Goal: Transaction & Acquisition: Purchase product/service

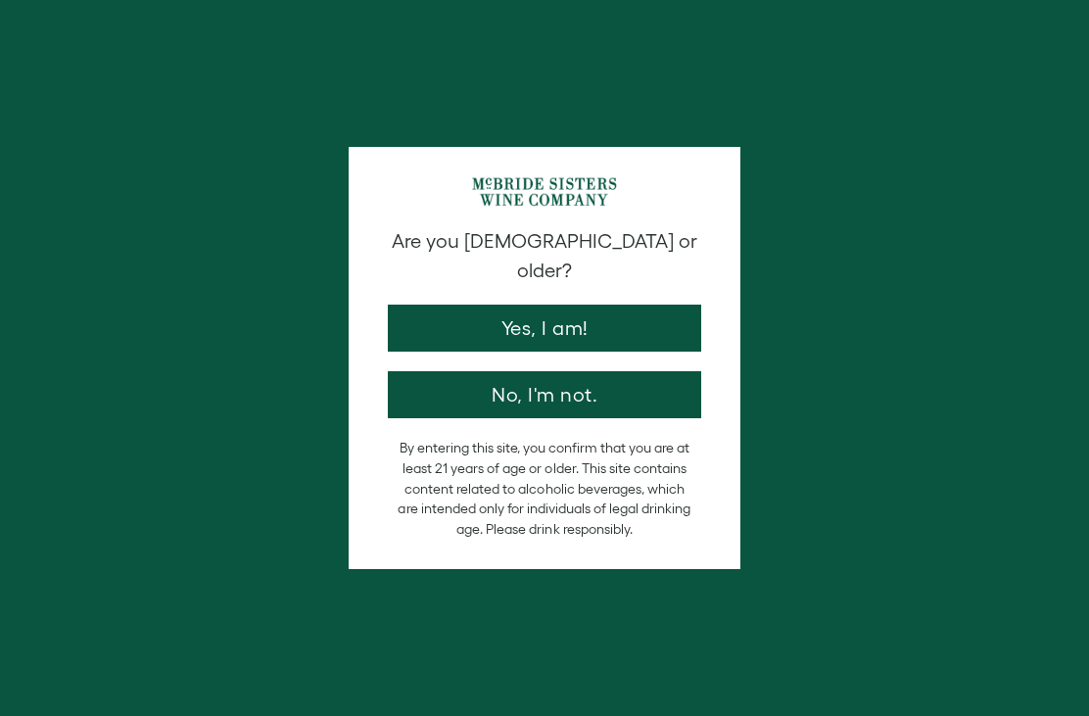
click at [619, 304] on button "Yes, I am!" at bounding box center [544, 327] width 313 height 47
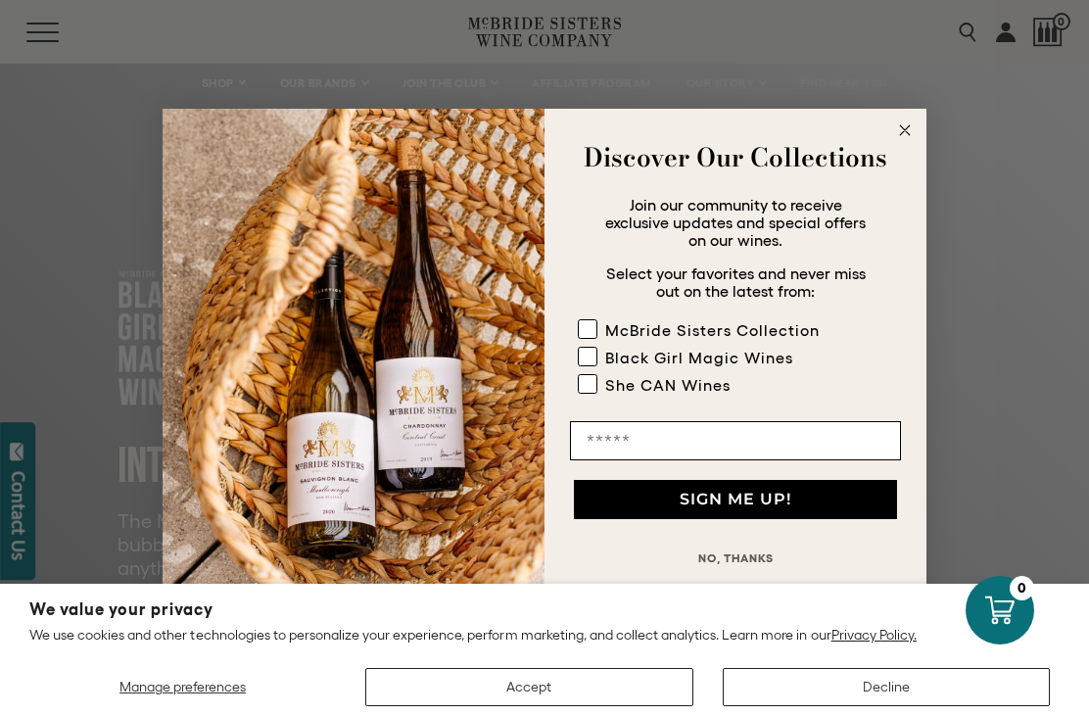
click at [898, 119] on circle "Close dialog" at bounding box center [905, 130] width 23 height 23
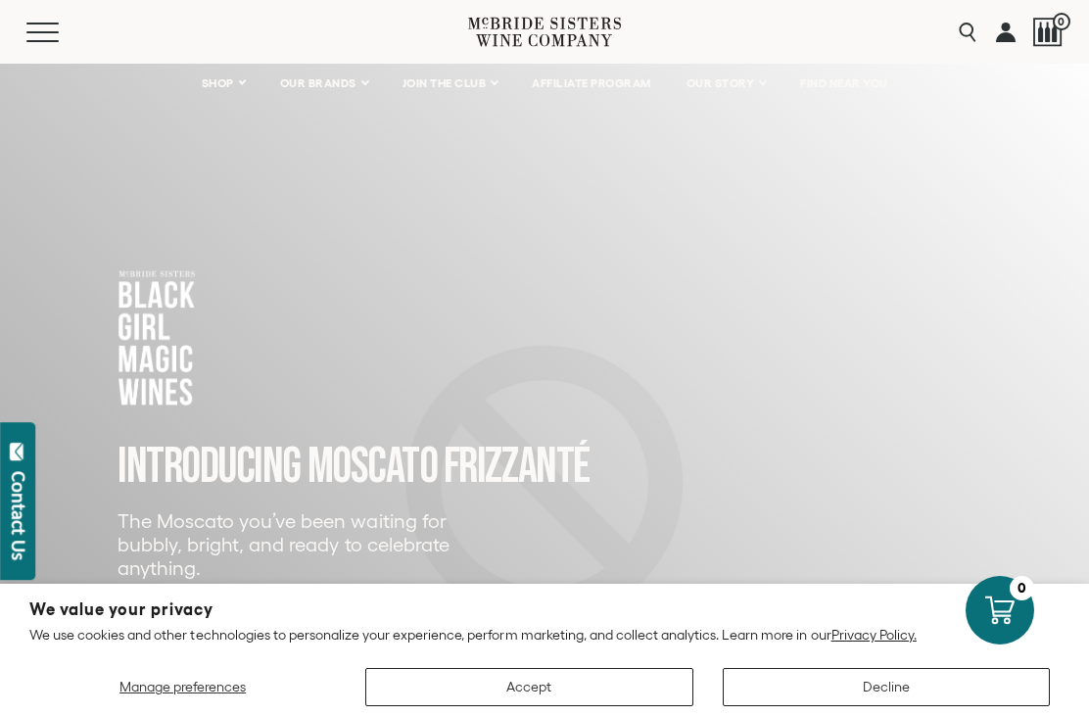
click at [559, 688] on button "Accept" at bounding box center [528, 687] width 327 height 38
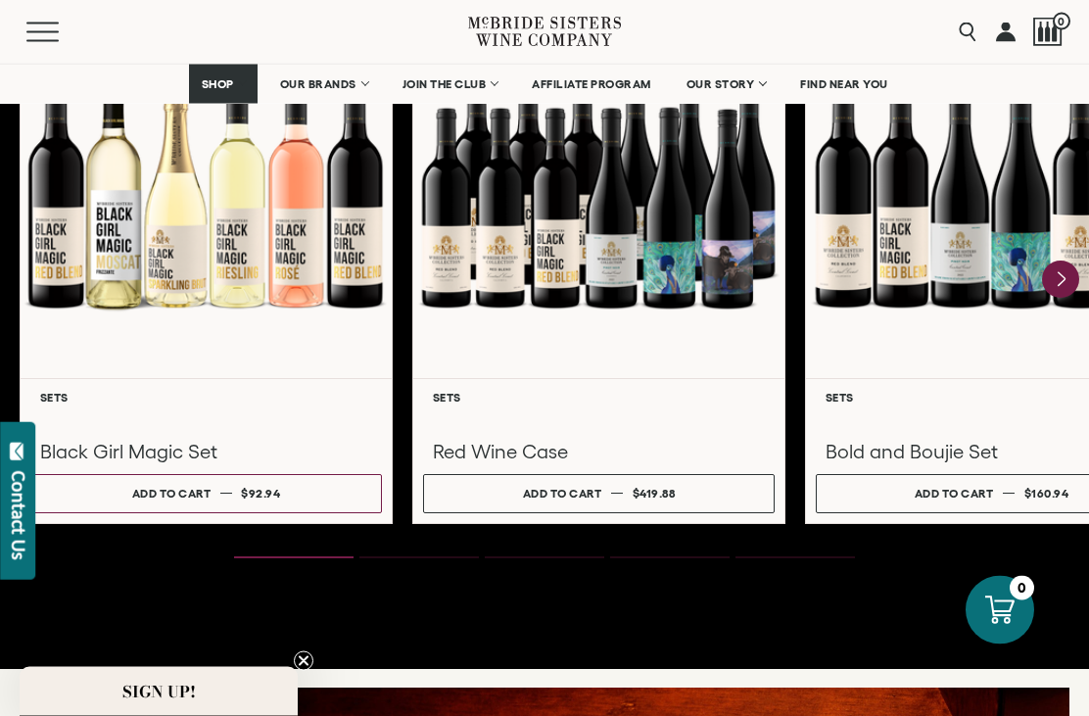
scroll to position [2727, 0]
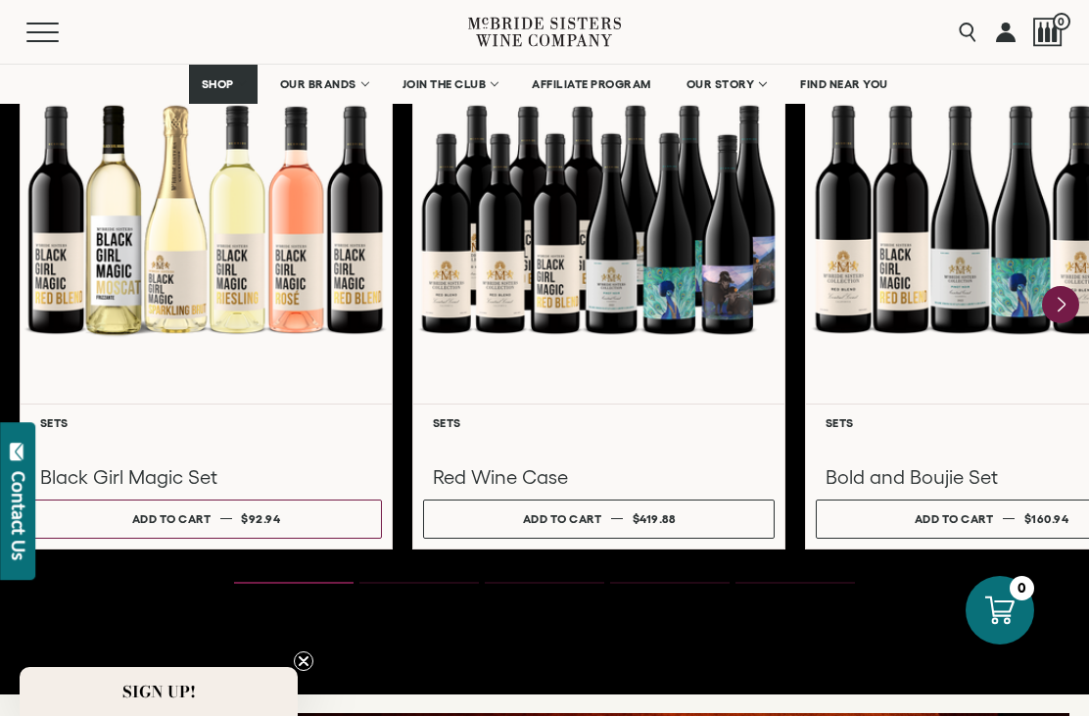
click at [162, 328] on div at bounding box center [206, 218] width 371 height 369
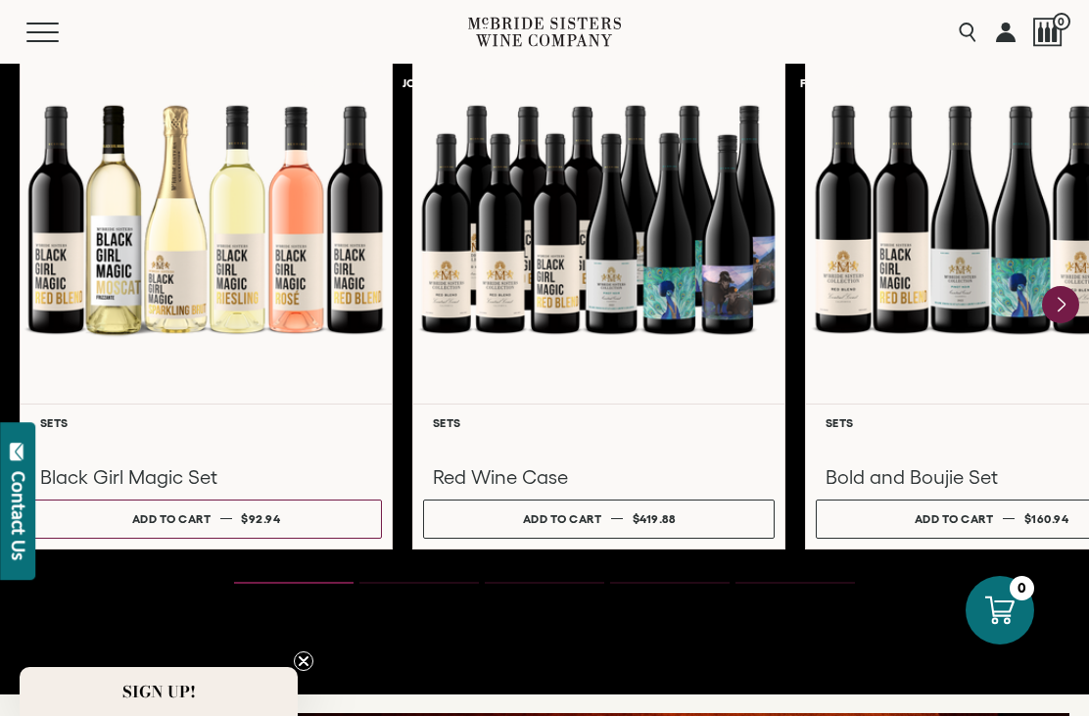
scroll to position [0, 0]
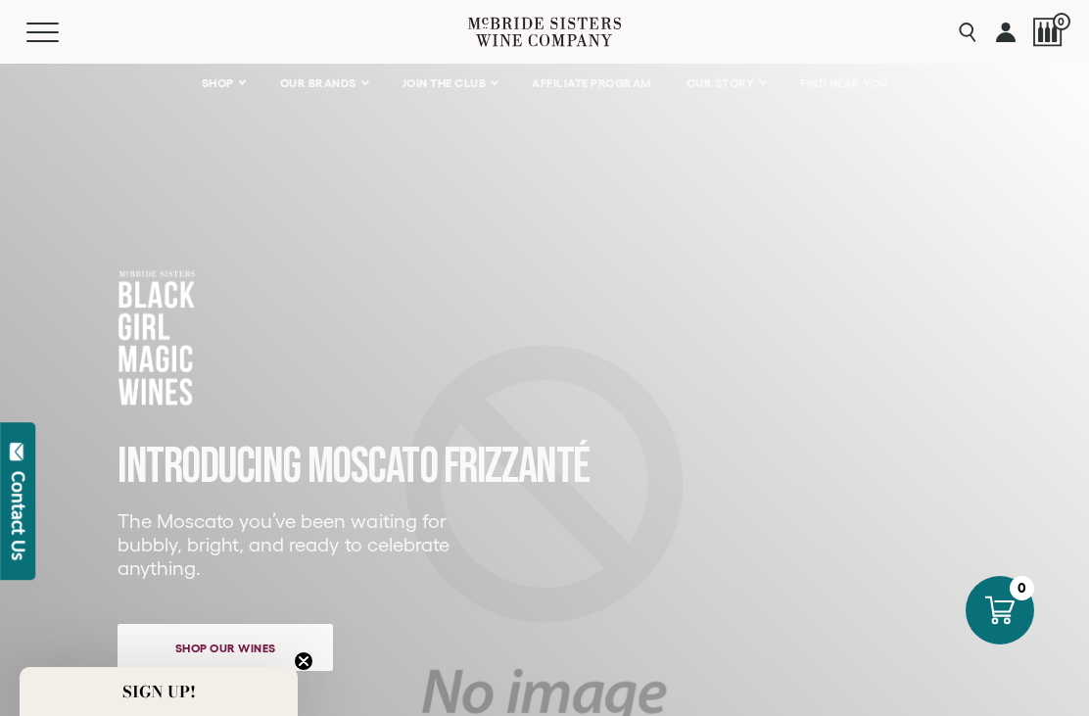
click at [860, 90] on link "FIND NEAR YOU" at bounding box center [844, 83] width 114 height 39
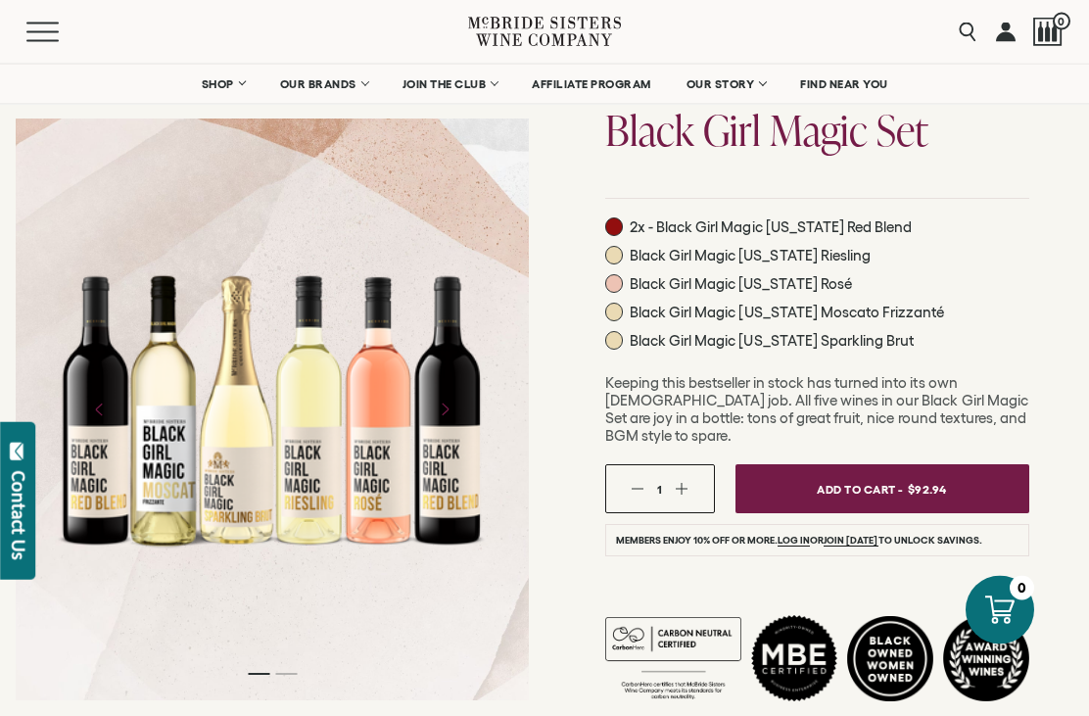
scroll to position [23, 0]
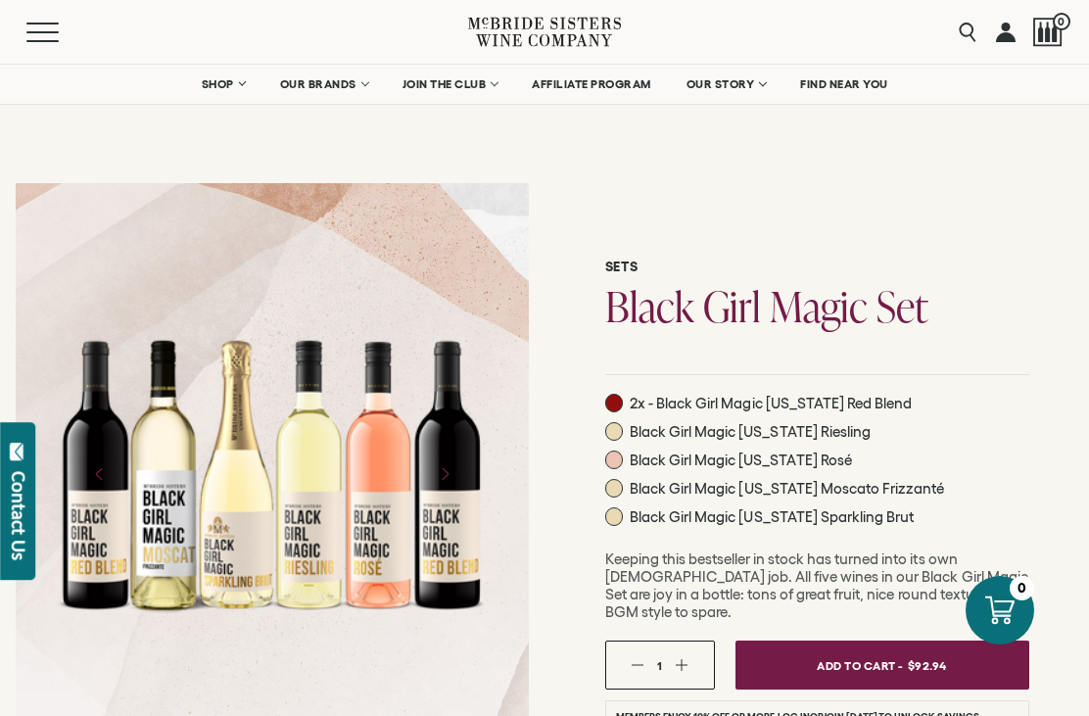
click at [618, 403] on span at bounding box center [614, 403] width 19 height 19
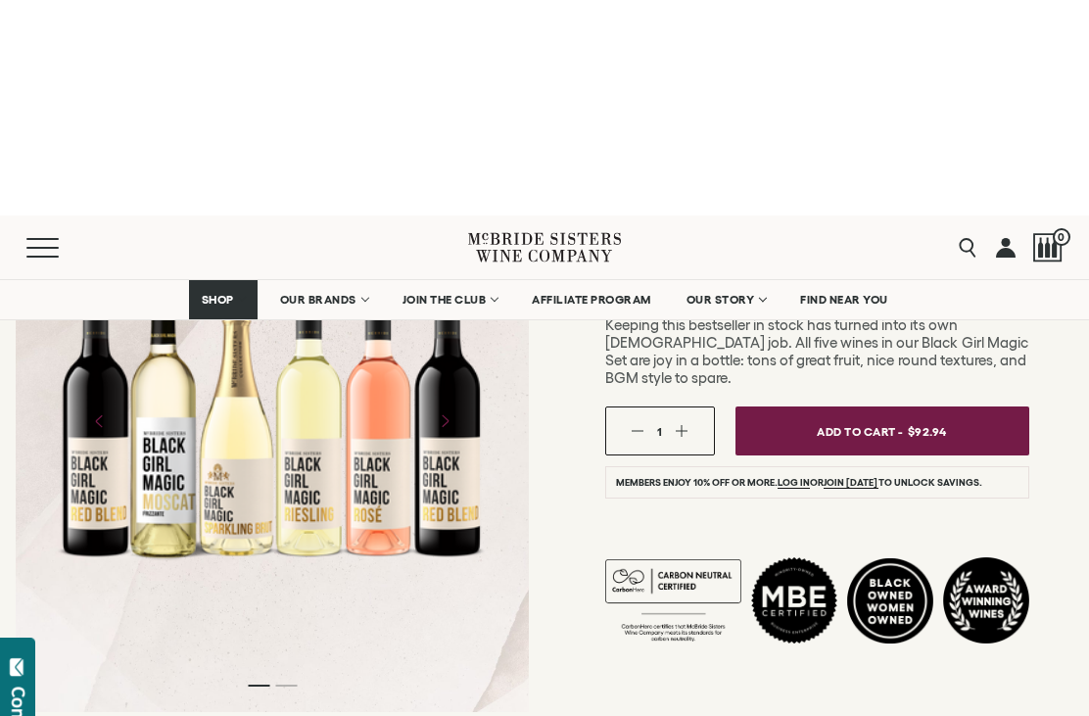
scroll to position [0, 0]
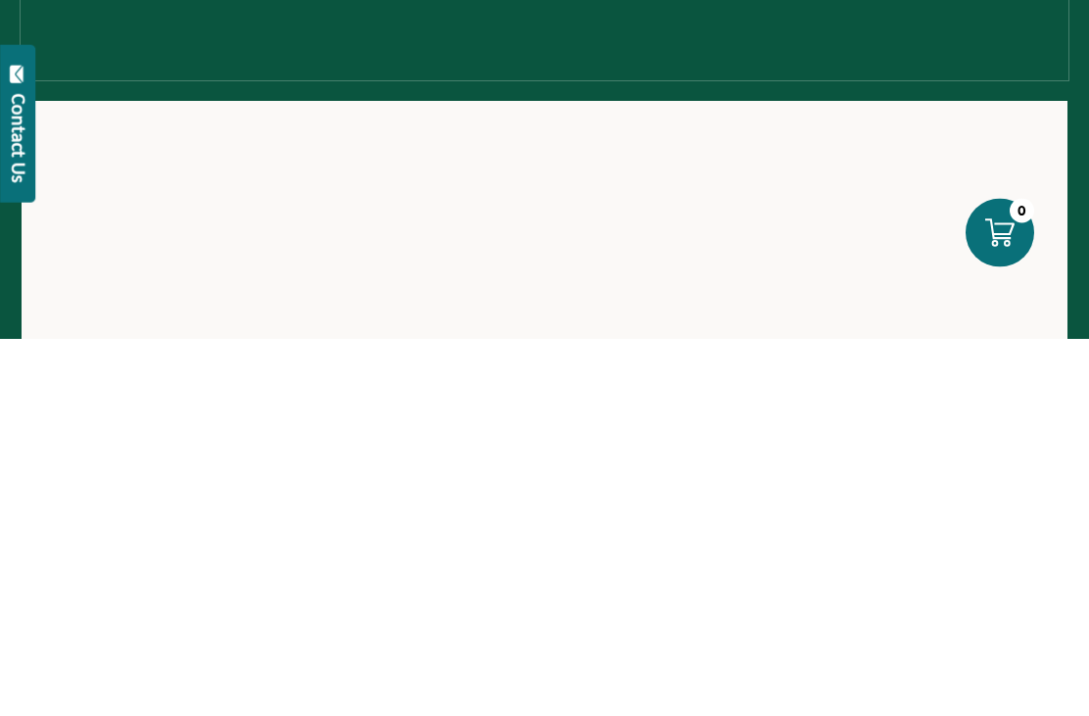
scroll to position [378, 0]
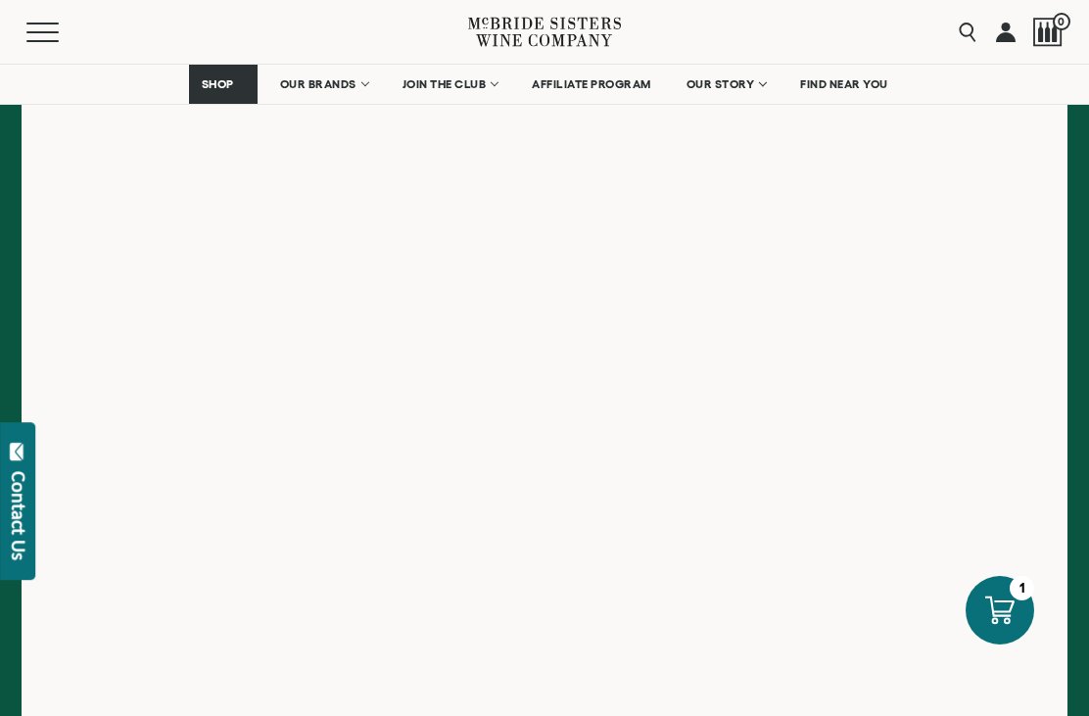
click at [1046, 27] on div at bounding box center [1047, 32] width 29 height 29
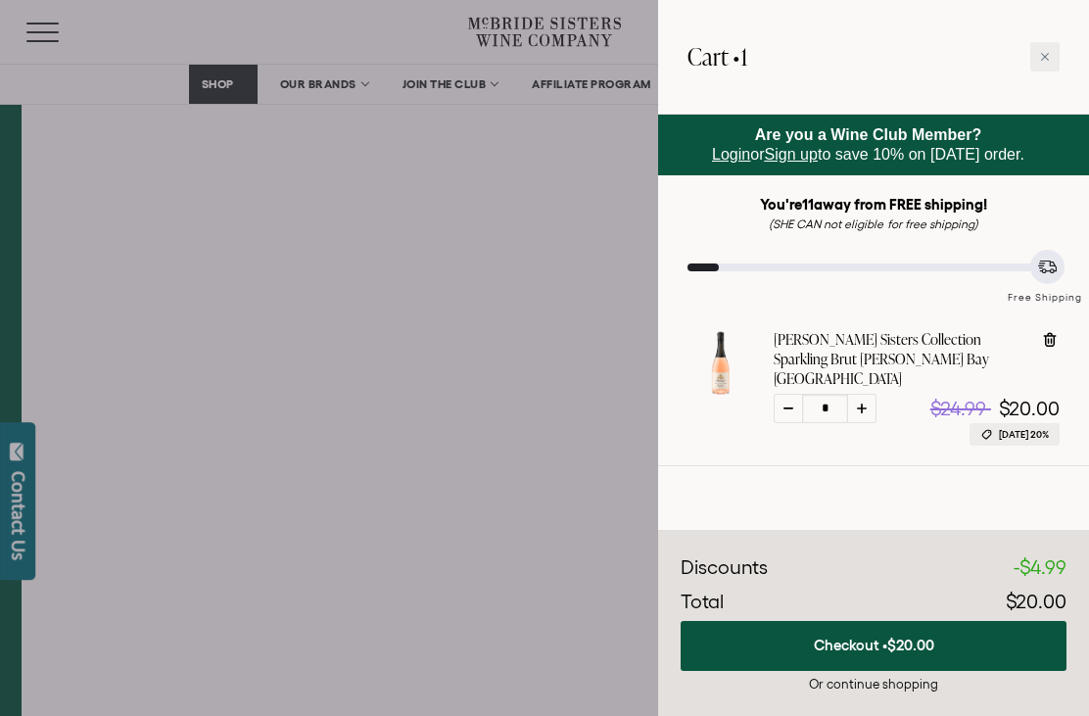
click at [869, 394] on div at bounding box center [861, 408] width 29 height 29
type input "*"
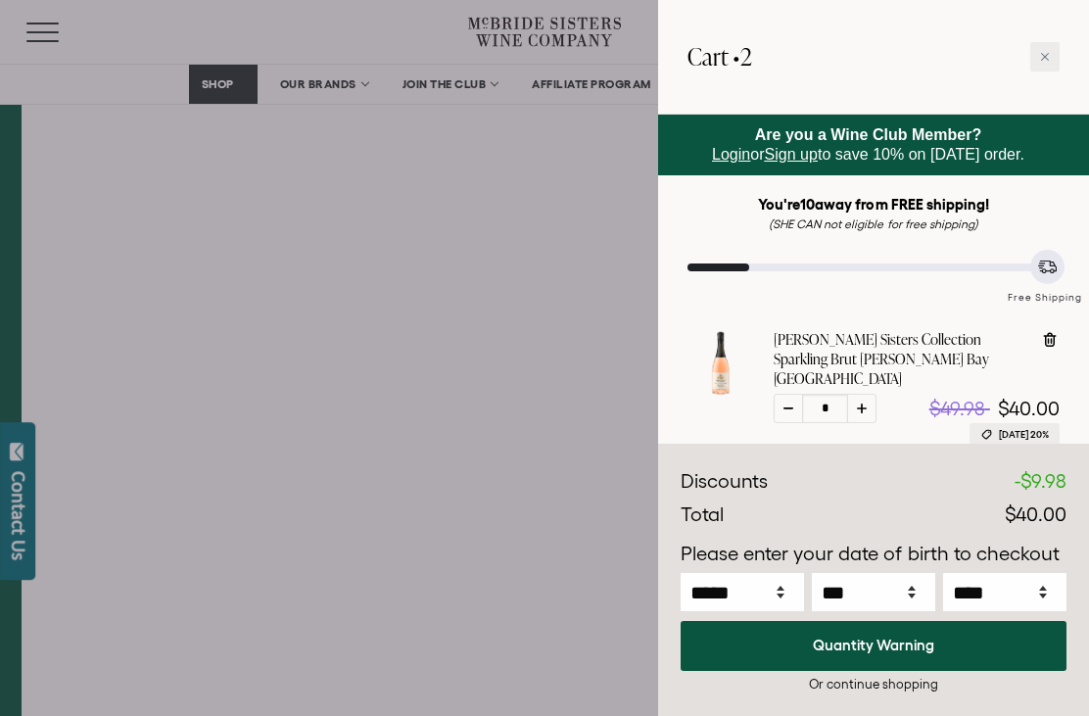
click at [327, 150] on div at bounding box center [544, 358] width 1089 height 716
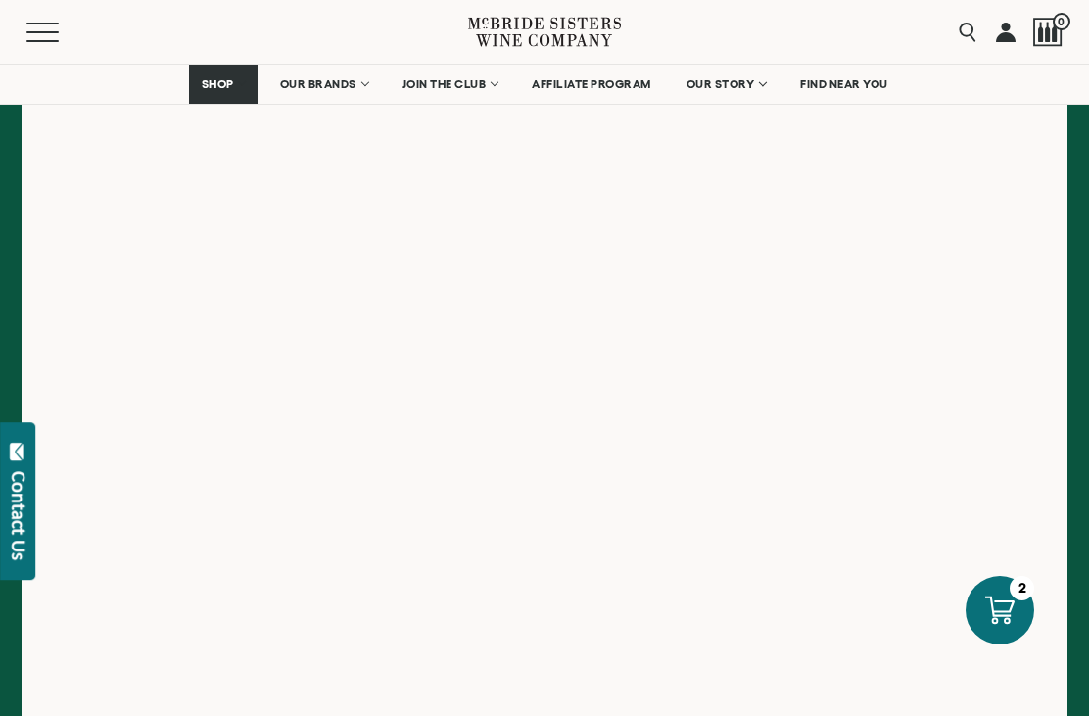
scroll to position [377, 0]
click at [360, 49] on div "Menu" at bounding box center [247, 32] width 442 height 64
click at [348, 86] on span "OUR BRANDS" at bounding box center [318, 84] width 76 height 14
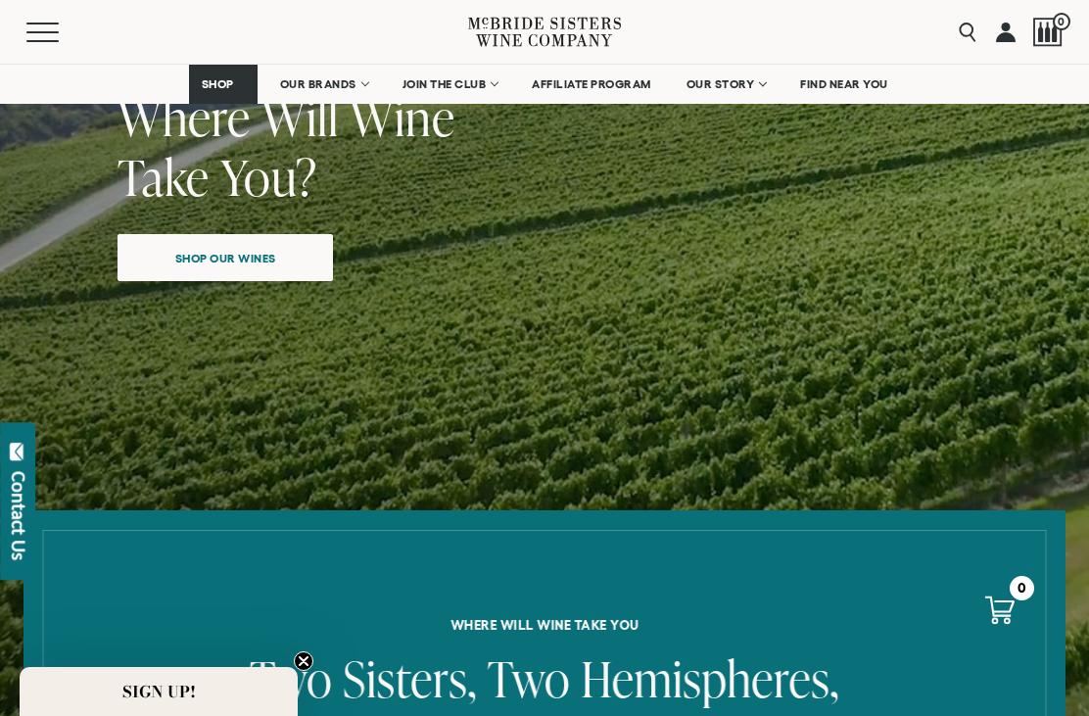
click at [206, 263] on span "Shop our wines" at bounding box center [225, 258] width 169 height 38
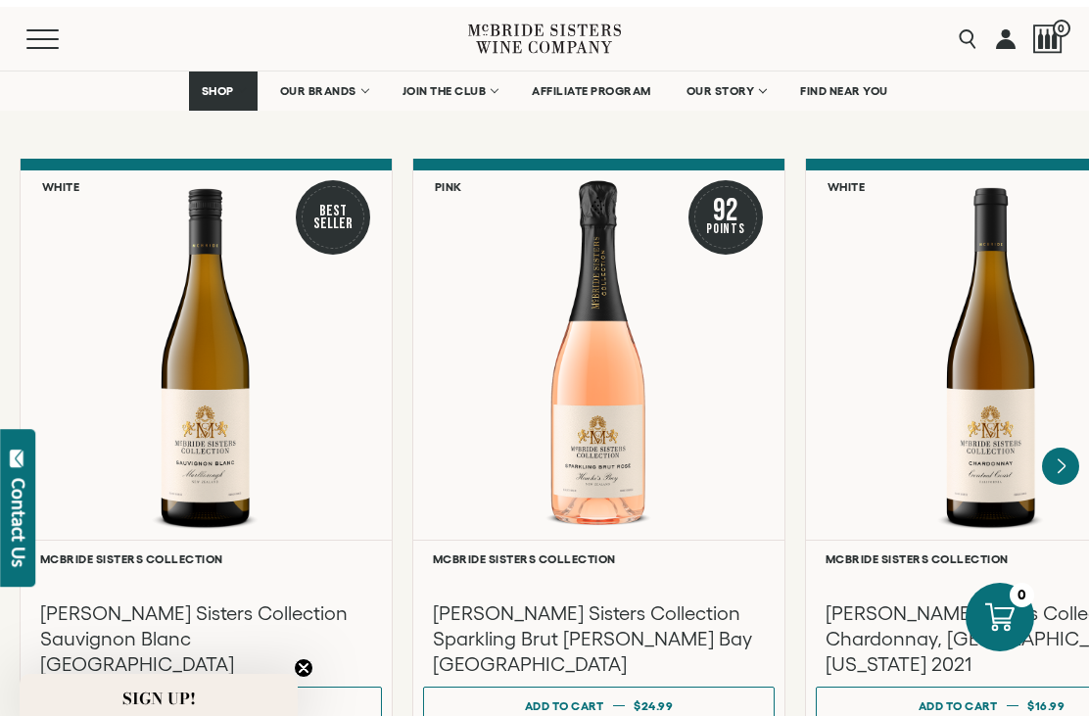
scroll to position [1617, 0]
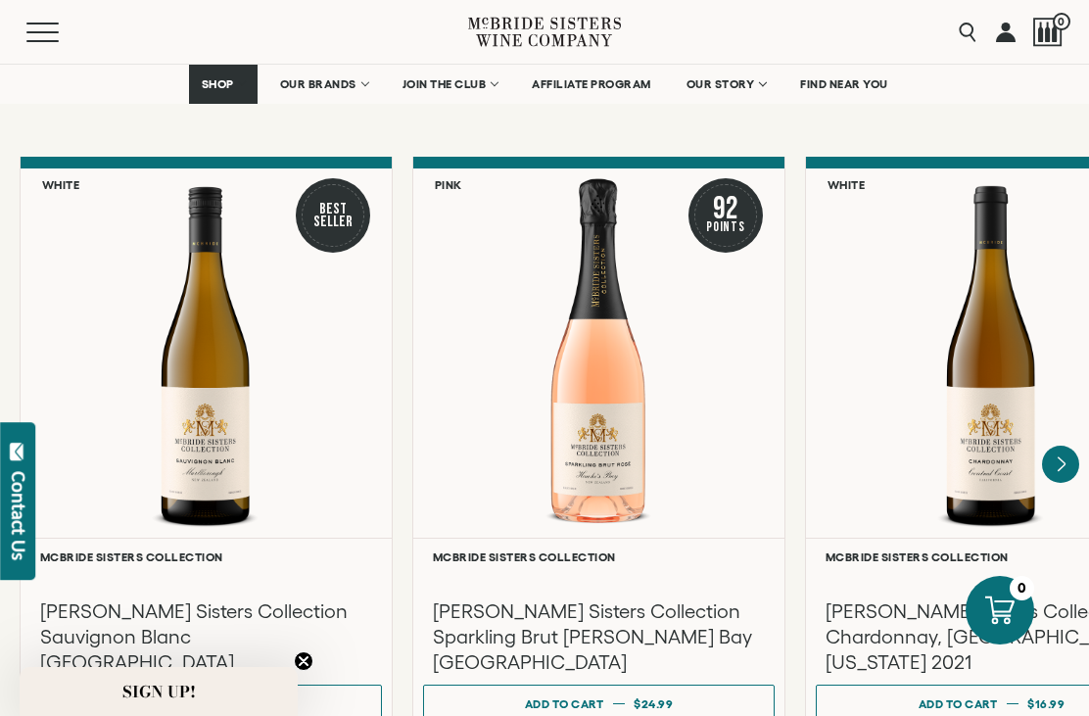
click at [1070, 461] on icon "Next" at bounding box center [1060, 463] width 37 height 37
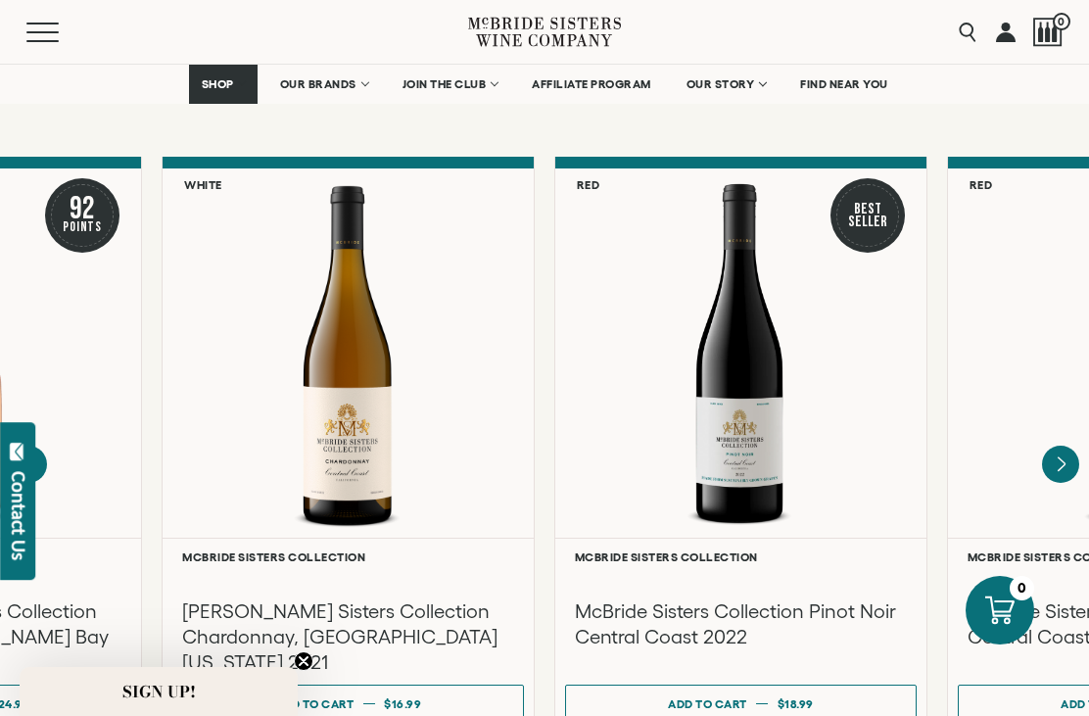
click at [1064, 463] on icon "Next" at bounding box center [1060, 463] width 7 height 14
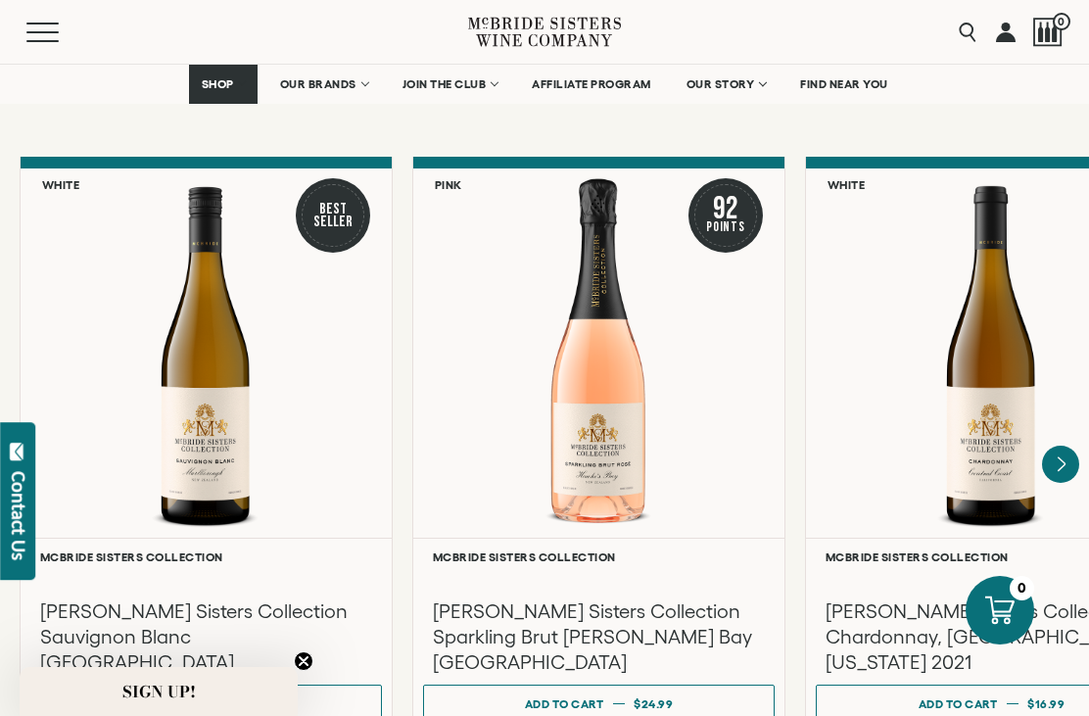
click at [648, 706] on span "$24.99" at bounding box center [652, 703] width 39 height 13
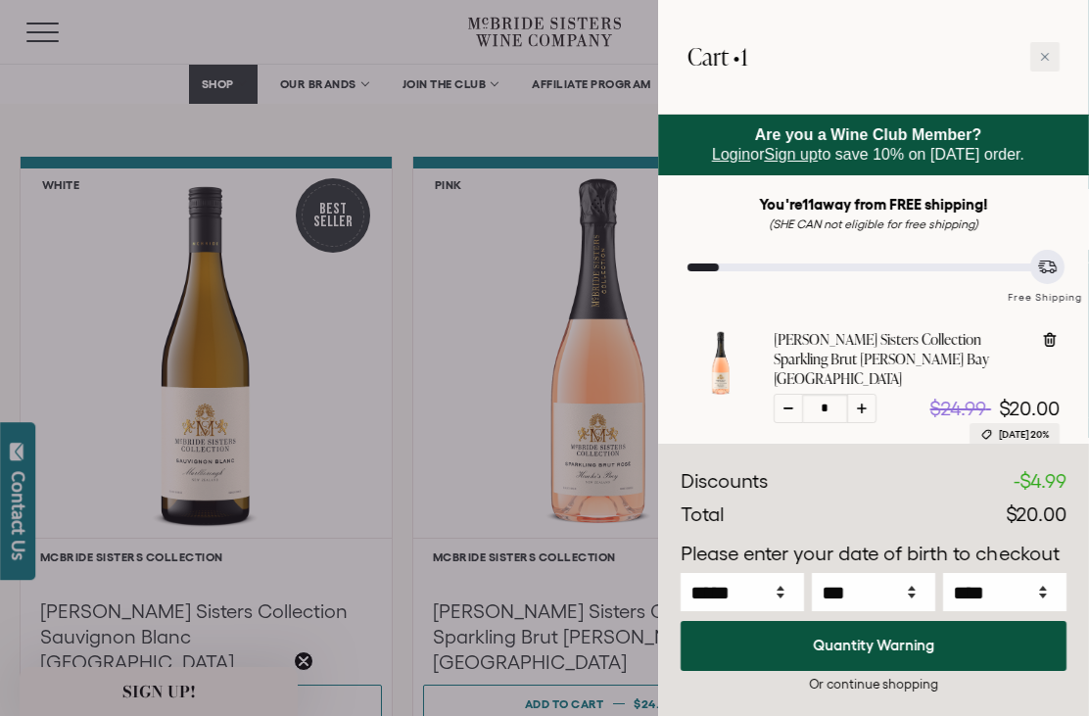
click at [1053, 64] on div at bounding box center [1044, 56] width 29 height 29
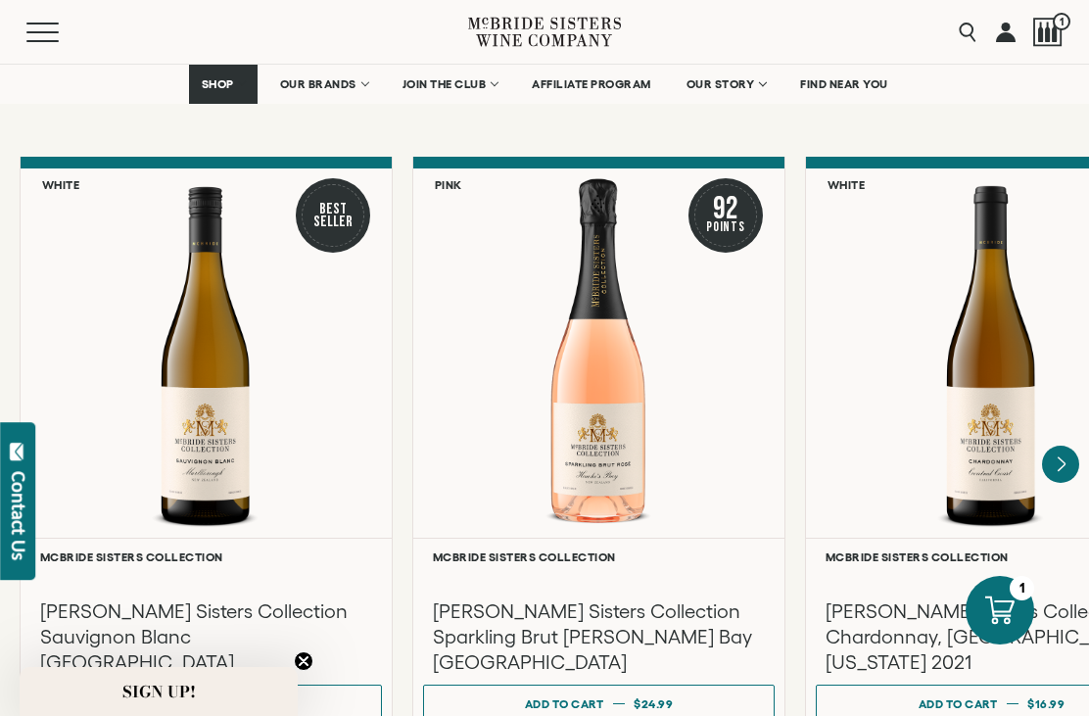
click at [345, 94] on link "OUR BRANDS" at bounding box center [323, 84] width 113 height 39
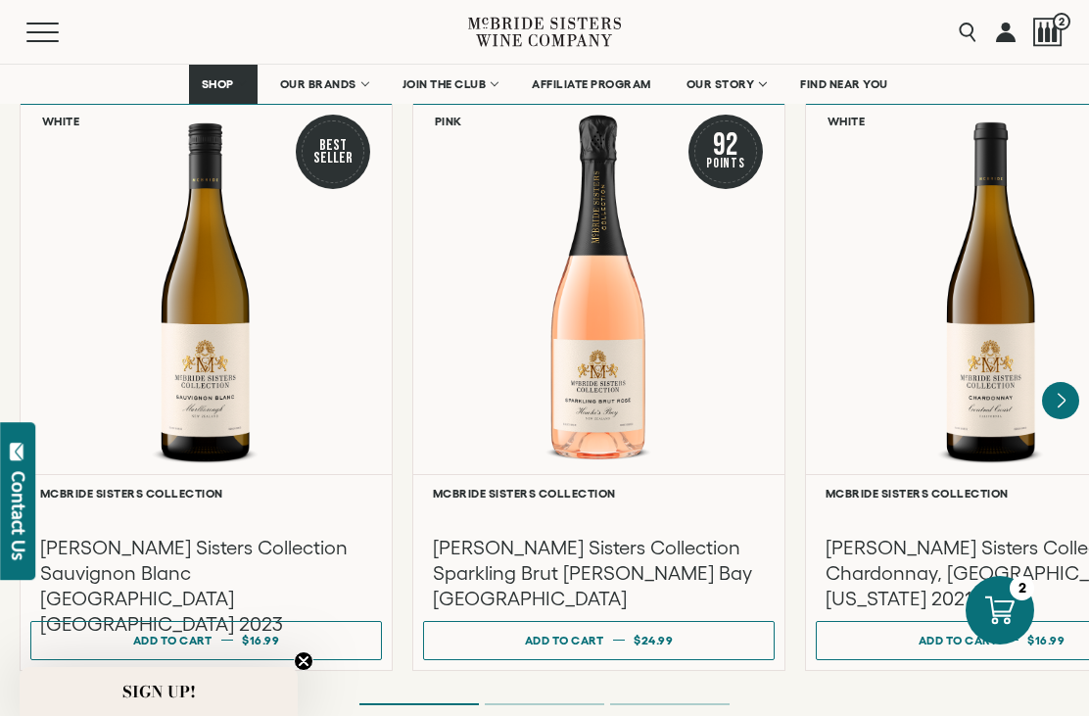
scroll to position [1680, 0]
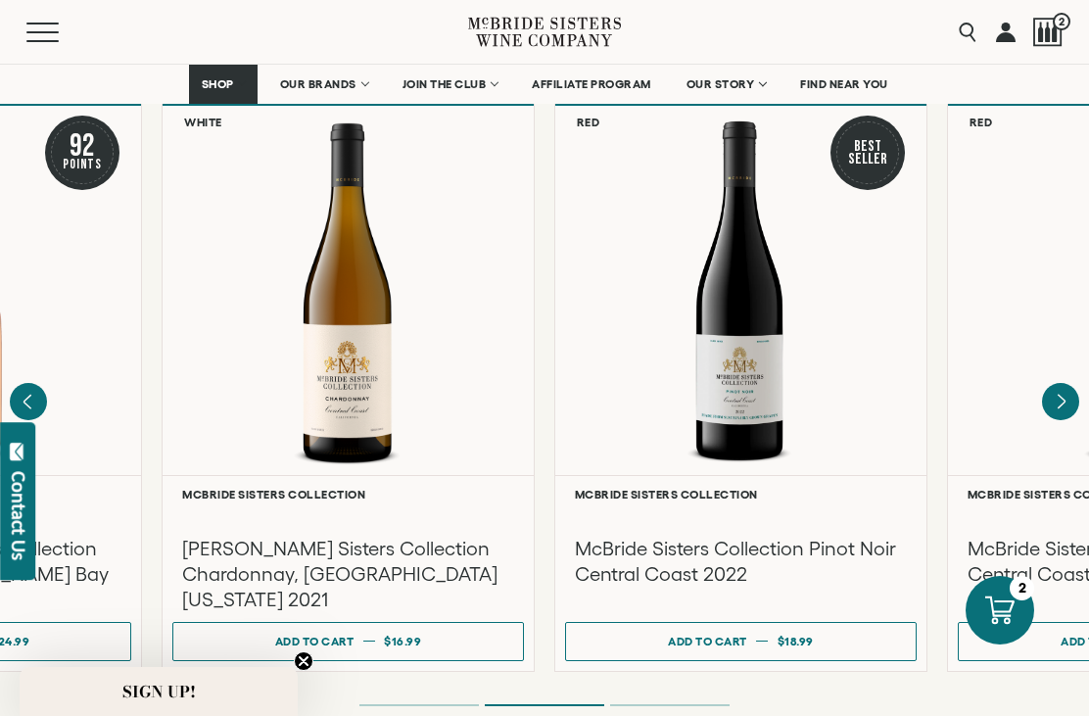
click at [299, 671] on circle "Close teaser" at bounding box center [304, 661] width 19 height 19
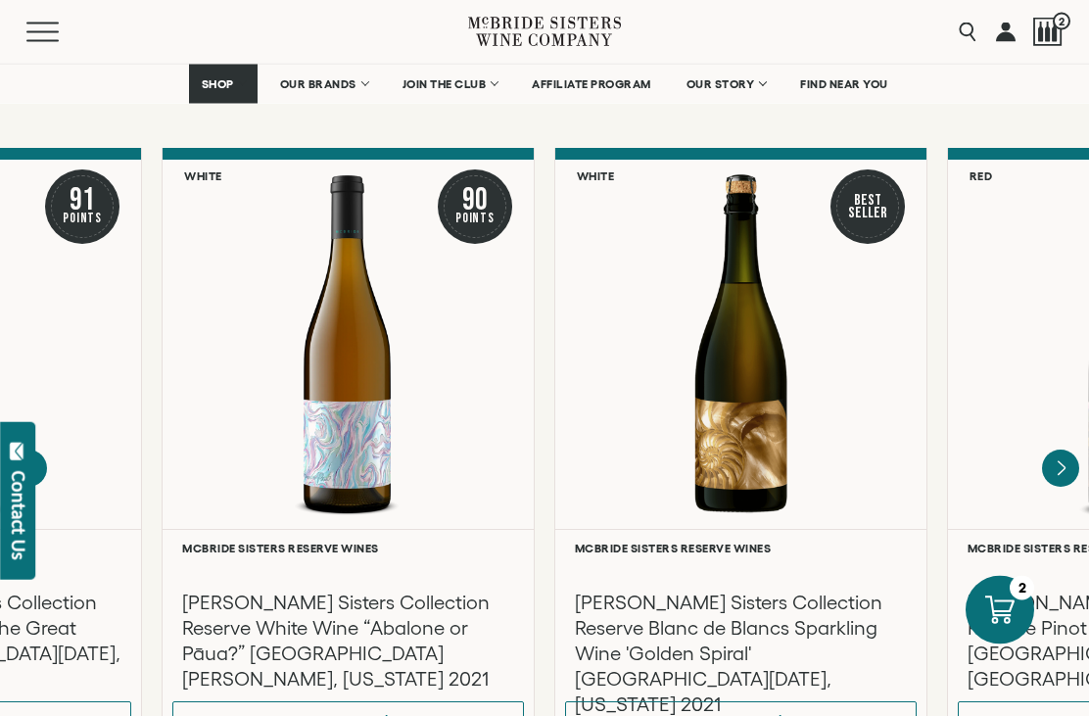
scroll to position [3274, 0]
click at [1051, 37] on div at bounding box center [1047, 32] width 29 height 29
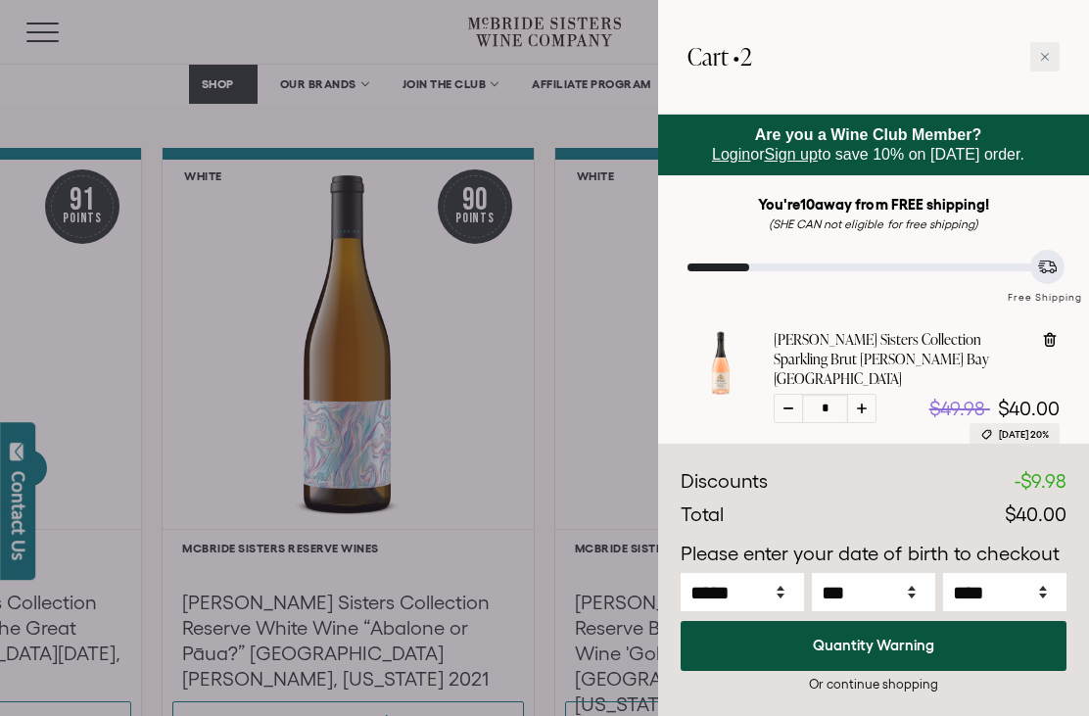
click at [869, 395] on div at bounding box center [861, 408] width 29 height 29
type input "*"
click at [786, 398] on div at bounding box center [787, 408] width 29 height 29
type input "*"
click at [778, 611] on select "***** *** *** *** *** *** *** *** *** *** *** *** ***" at bounding box center [741, 592] width 123 height 38
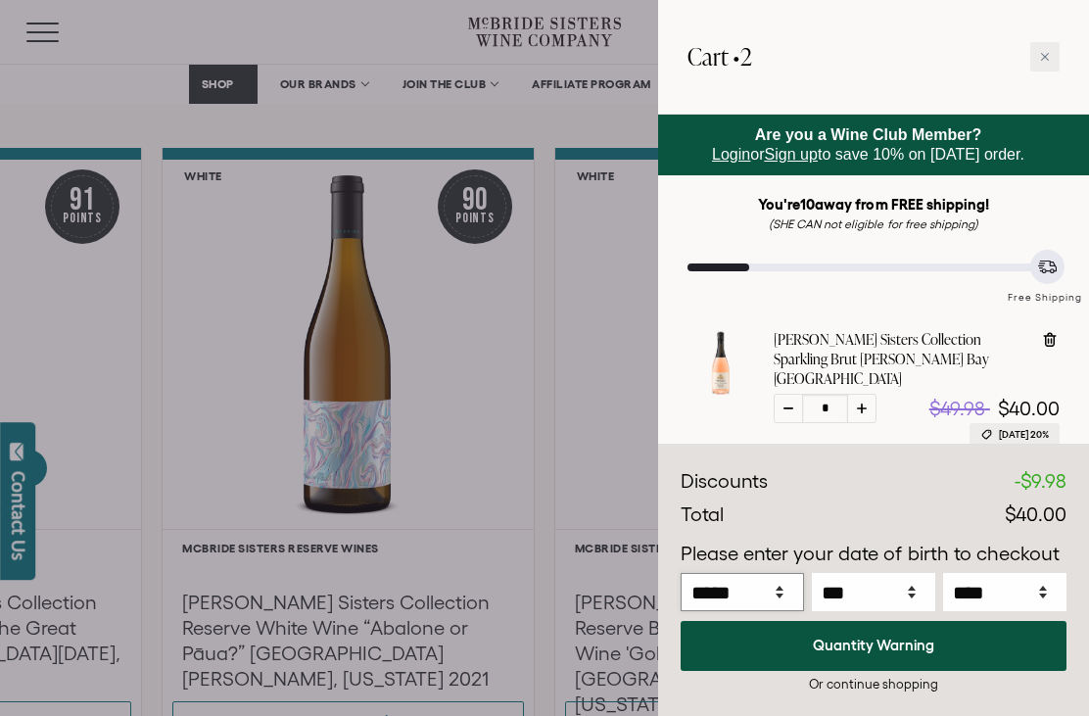
select select "*"
click at [911, 611] on select "*** * * * * * * * * * ** ** ** ** ** ** ** ** ** ** ** ** ** ** ** ** ** ** ** …" at bounding box center [873, 592] width 123 height 38
select select "*"
click at [1041, 611] on select "**** **** **** **** **** **** **** **** **** **** **** **** **** **** **** ****…" at bounding box center [1004, 592] width 123 height 38
select select "****"
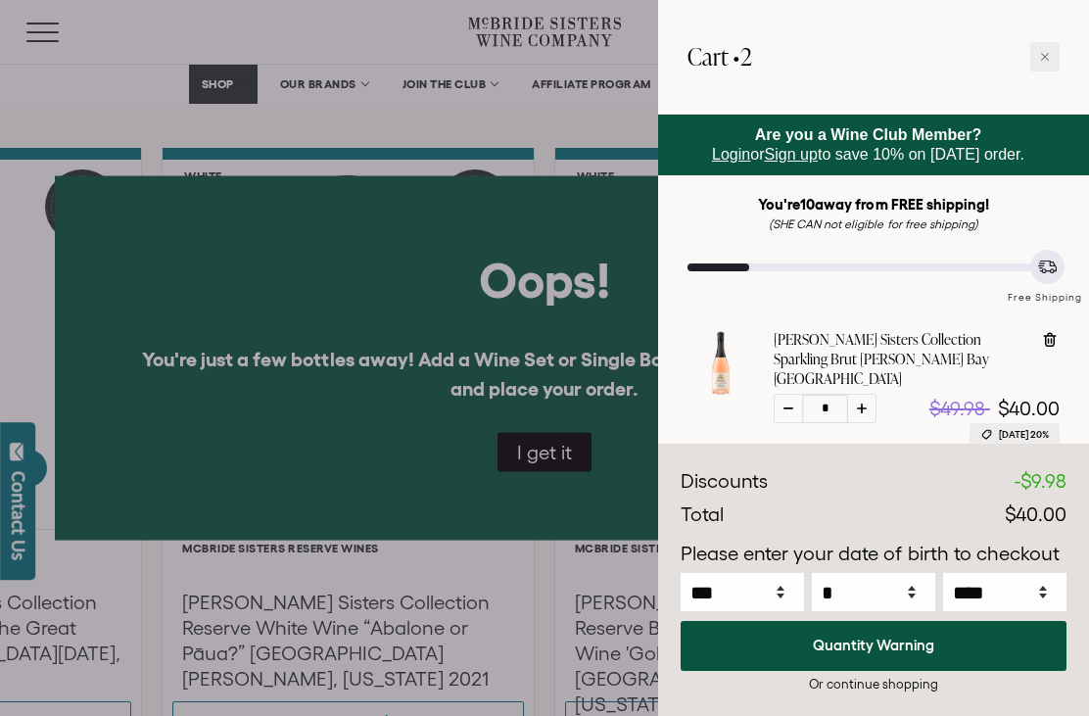
click at [1048, 52] on icon at bounding box center [1045, 57] width 10 height 10
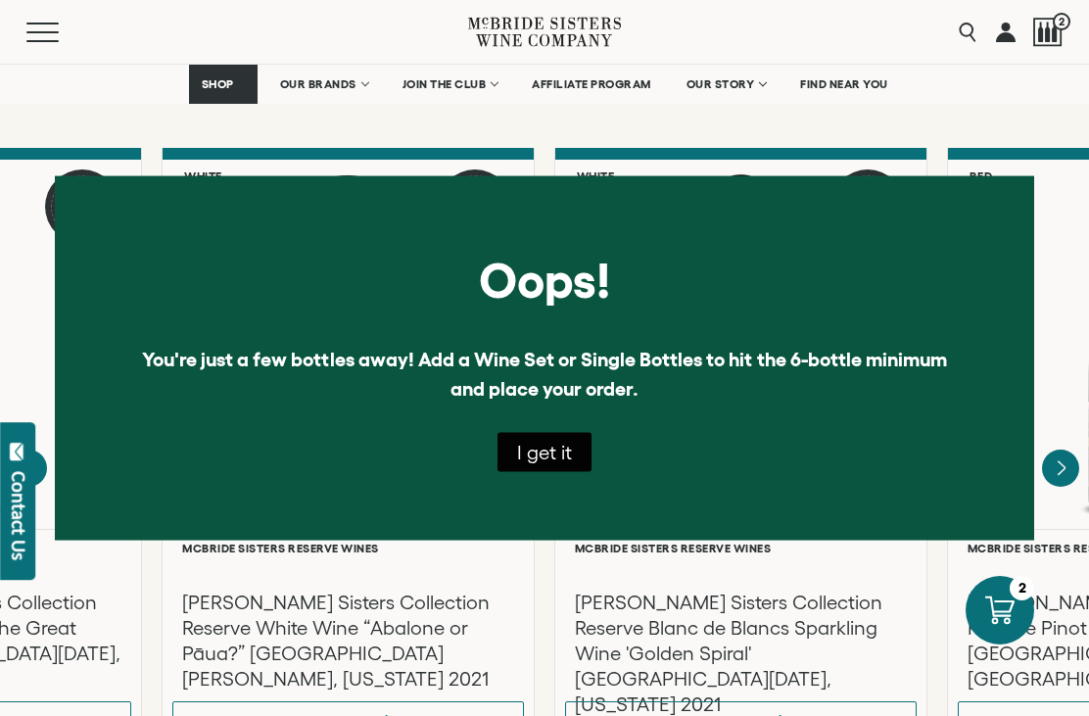
click at [546, 472] on button "I get it" at bounding box center [544, 452] width 94 height 39
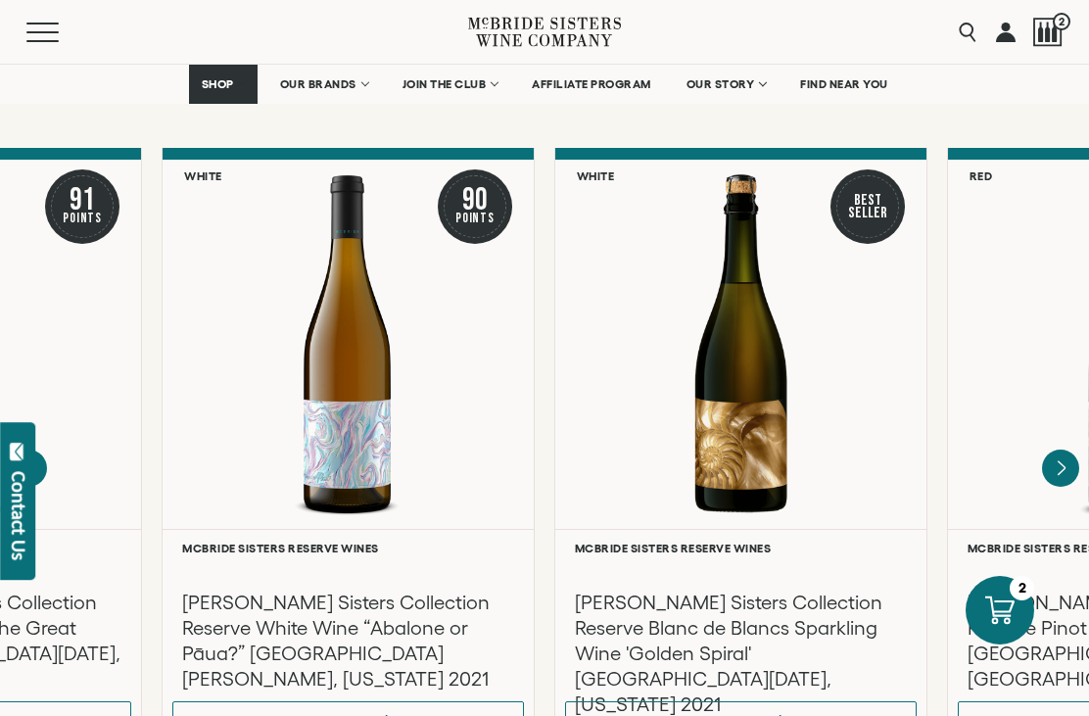
click at [1046, 39] on div at bounding box center [1047, 32] width 29 height 29
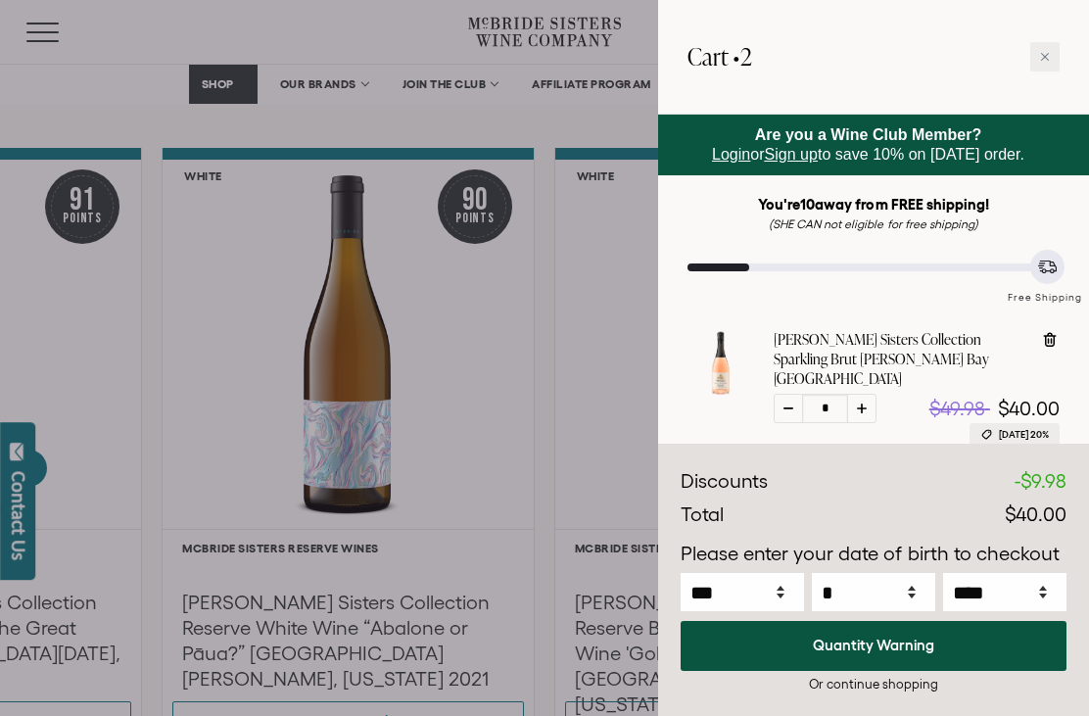
click at [870, 394] on div at bounding box center [861, 408] width 29 height 29
type input "*"
select select "****"
click at [867, 394] on div at bounding box center [861, 408] width 29 height 29
type input "*"
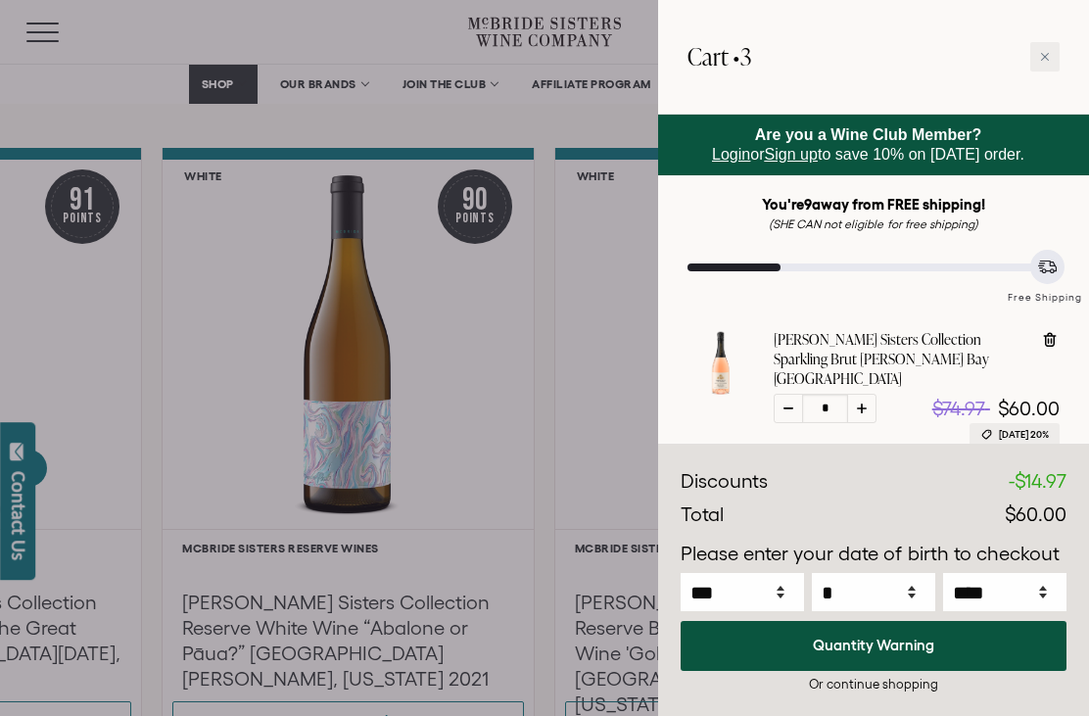
select select "****"
click at [866, 394] on div at bounding box center [861, 408] width 29 height 29
type input "*"
select select "****"
click at [860, 394] on div at bounding box center [861, 408] width 29 height 29
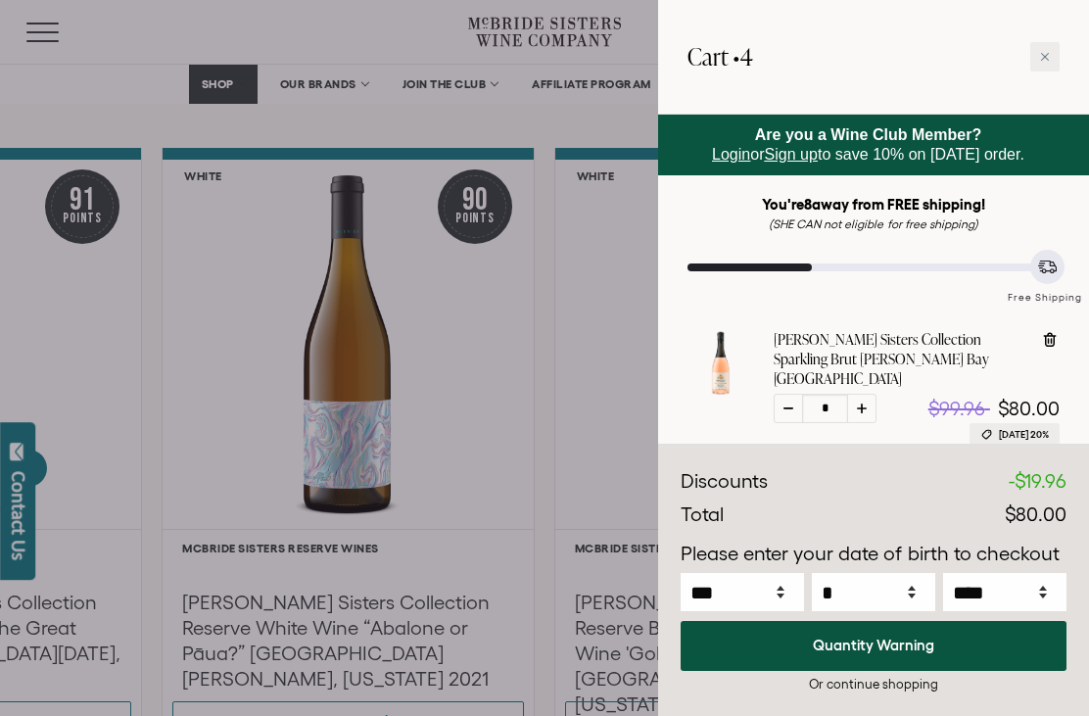
type input "*"
select select "****"
click at [945, 671] on button "Checkout • $120.00" at bounding box center [873, 646] width 386 height 50
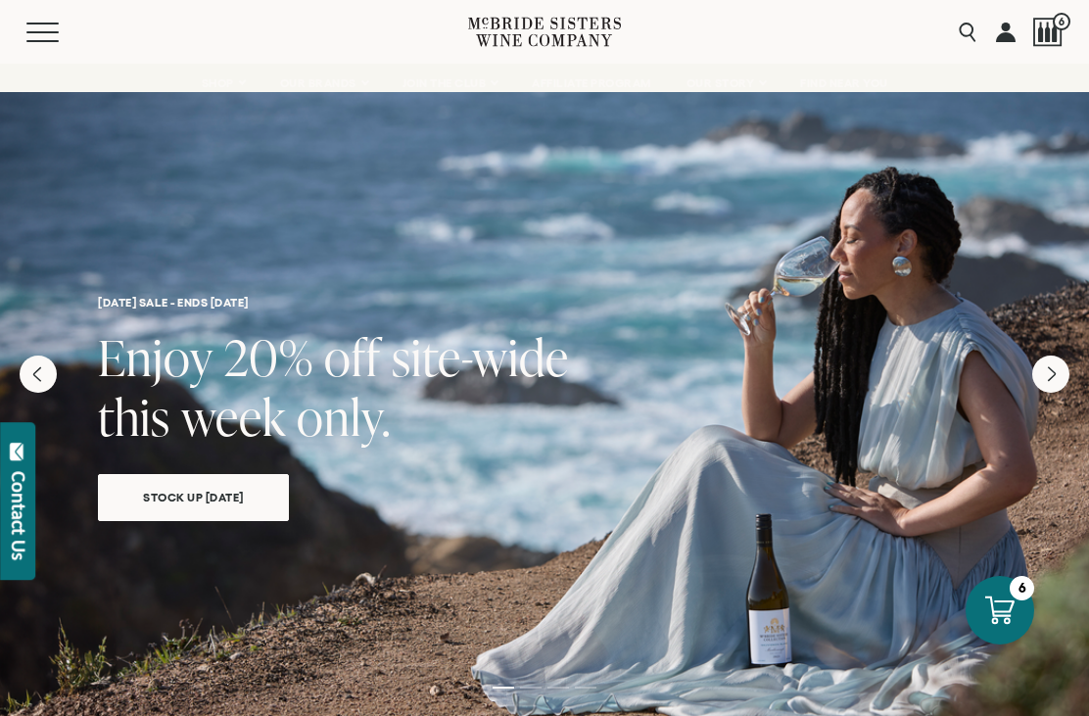
click at [1010, 613] on icon at bounding box center [999, 609] width 29 height 29
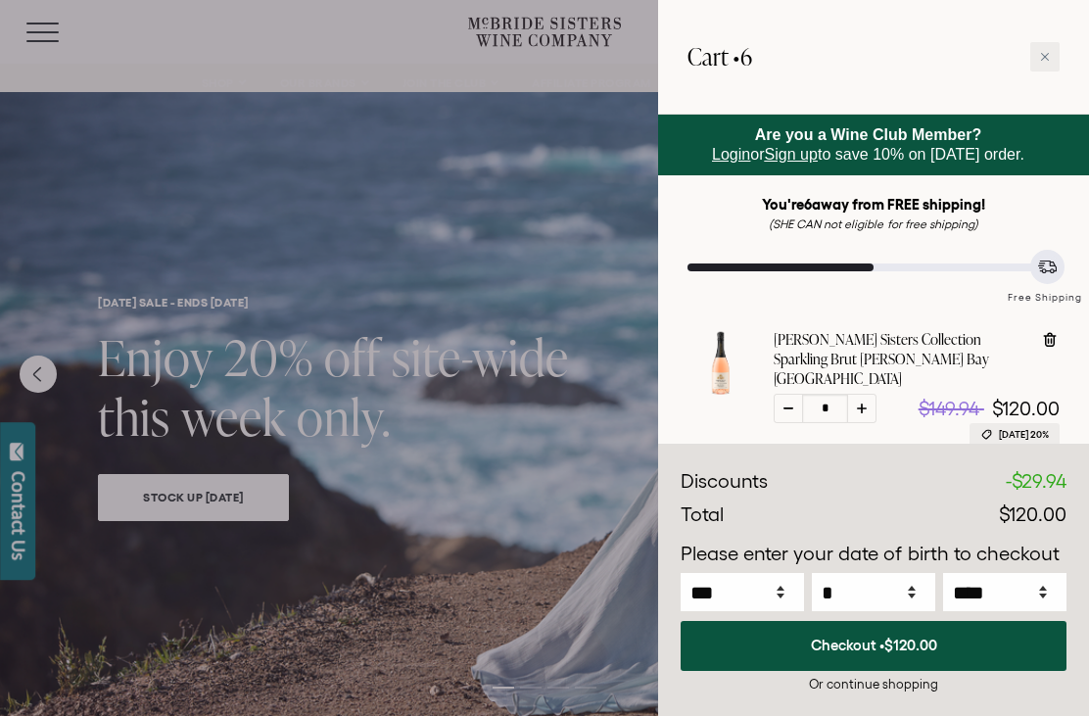
click at [1048, 343] on icon at bounding box center [1050, 340] width 20 height 20
type input "*"
select select "****"
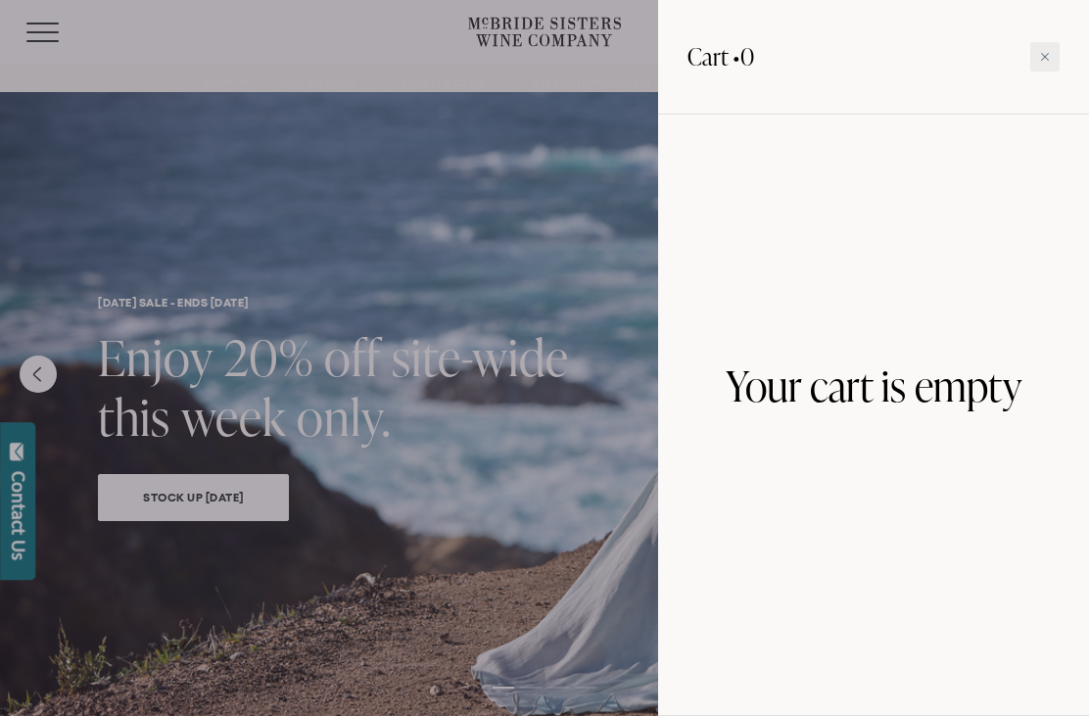
click at [1041, 52] on icon at bounding box center [1045, 57] width 10 height 10
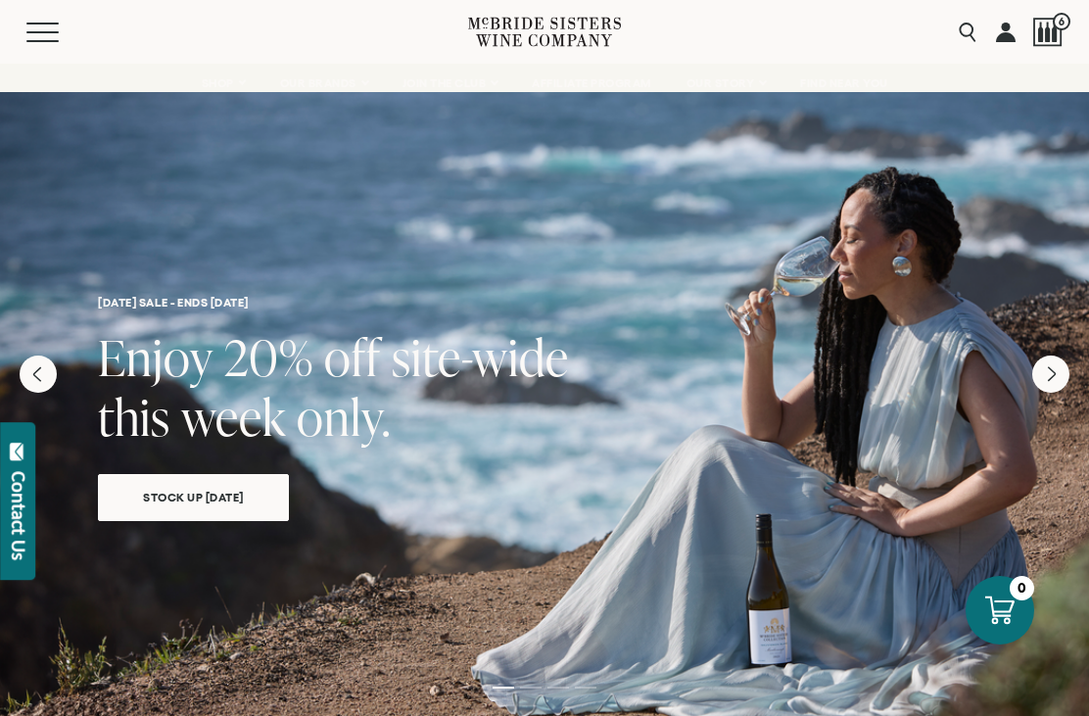
click at [37, 38] on button "Menu" at bounding box center [61, 33] width 70 height 20
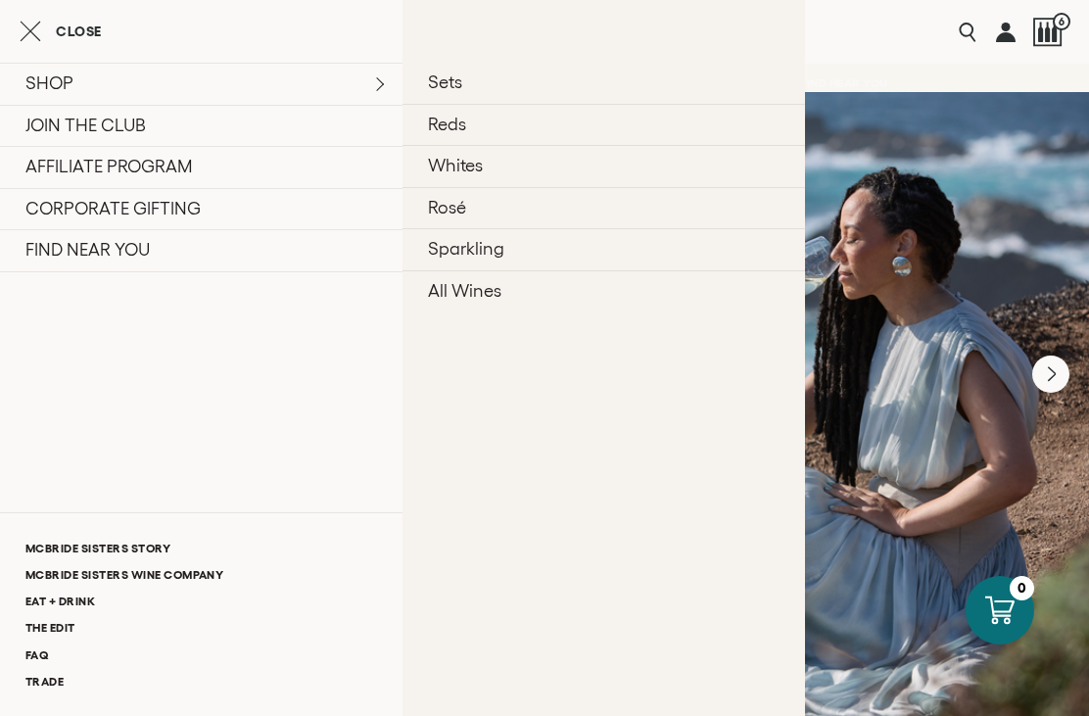
click at [471, 168] on link "Whites" at bounding box center [603, 166] width 402 height 42
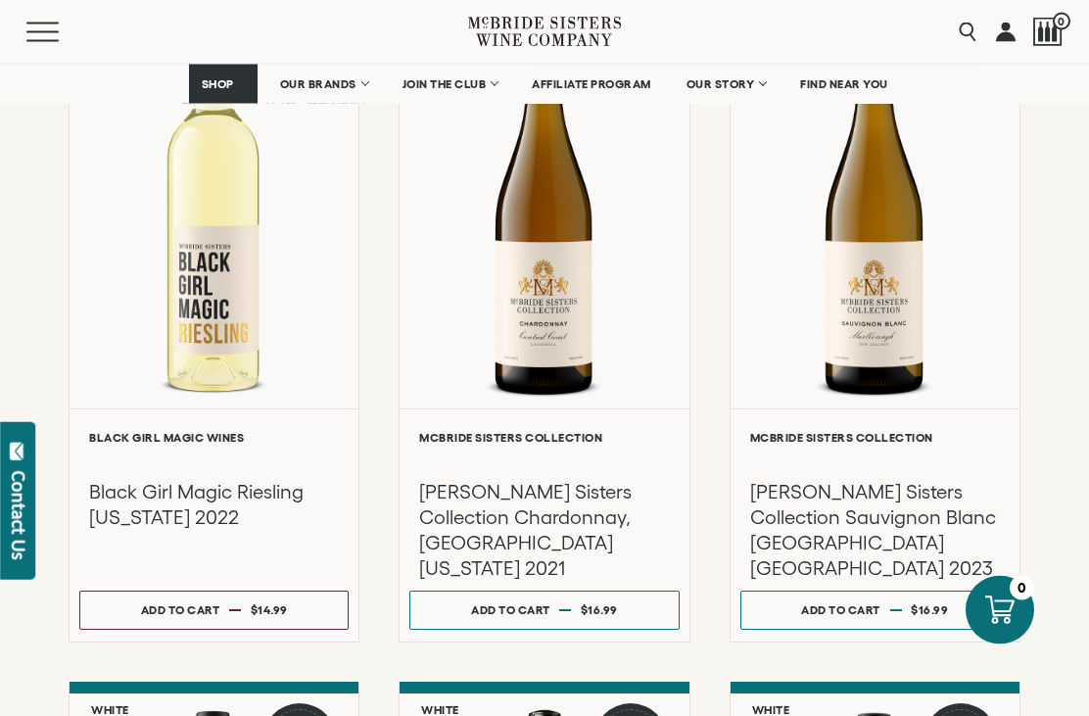
scroll to position [1029, 0]
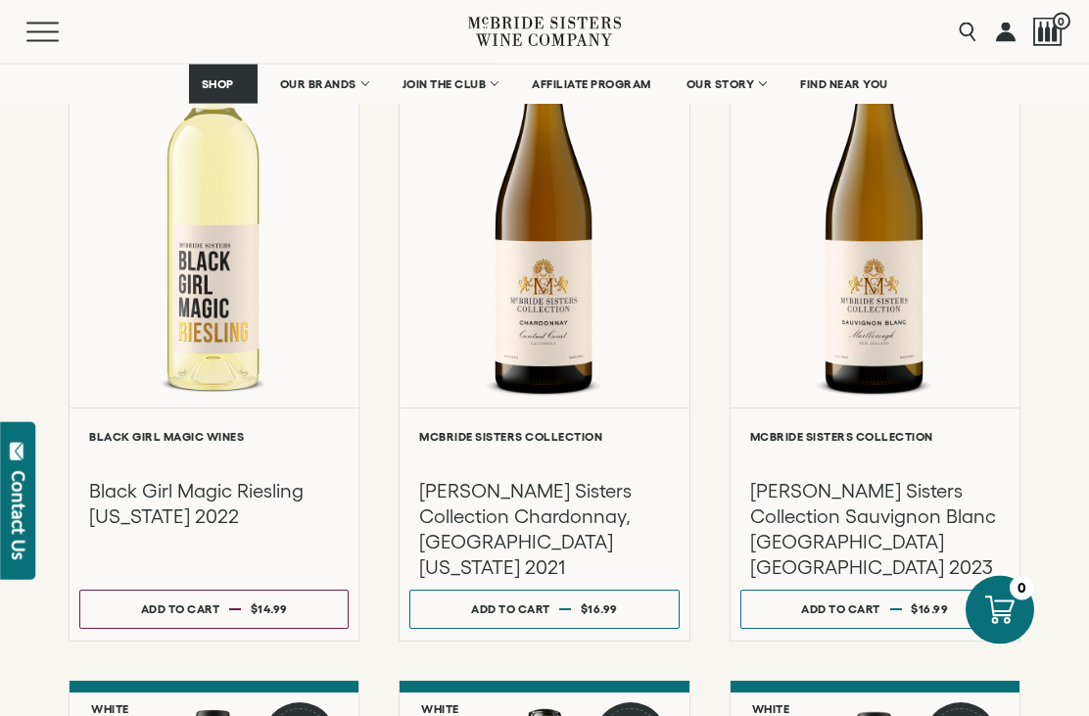
click at [238, 629] on button "Add to cart Regular price $14.99 Regular price Sale price $14.99 Unit price / p…" at bounding box center [213, 609] width 269 height 39
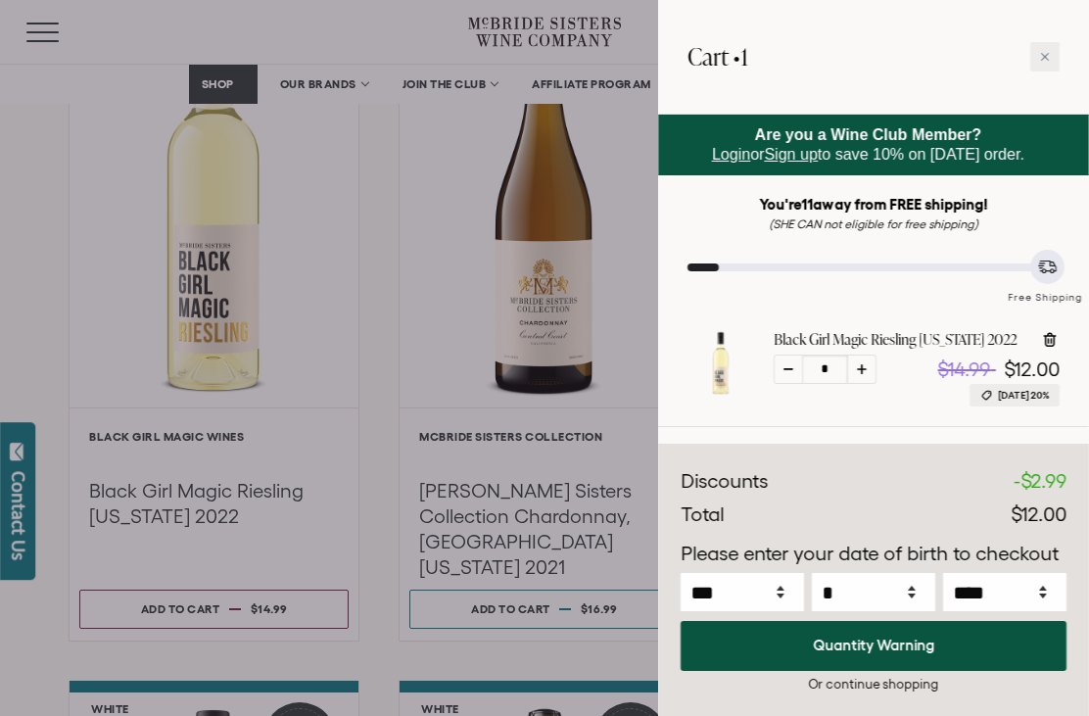
click at [1034, 68] on div at bounding box center [1044, 56] width 29 height 29
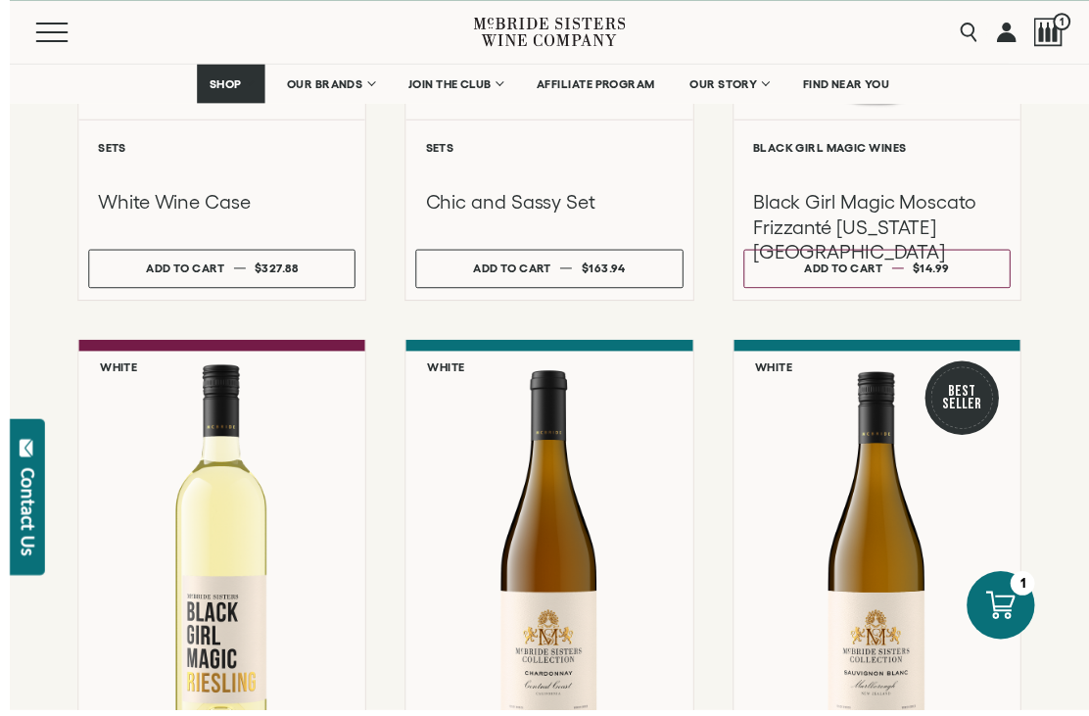
scroll to position [687, 0]
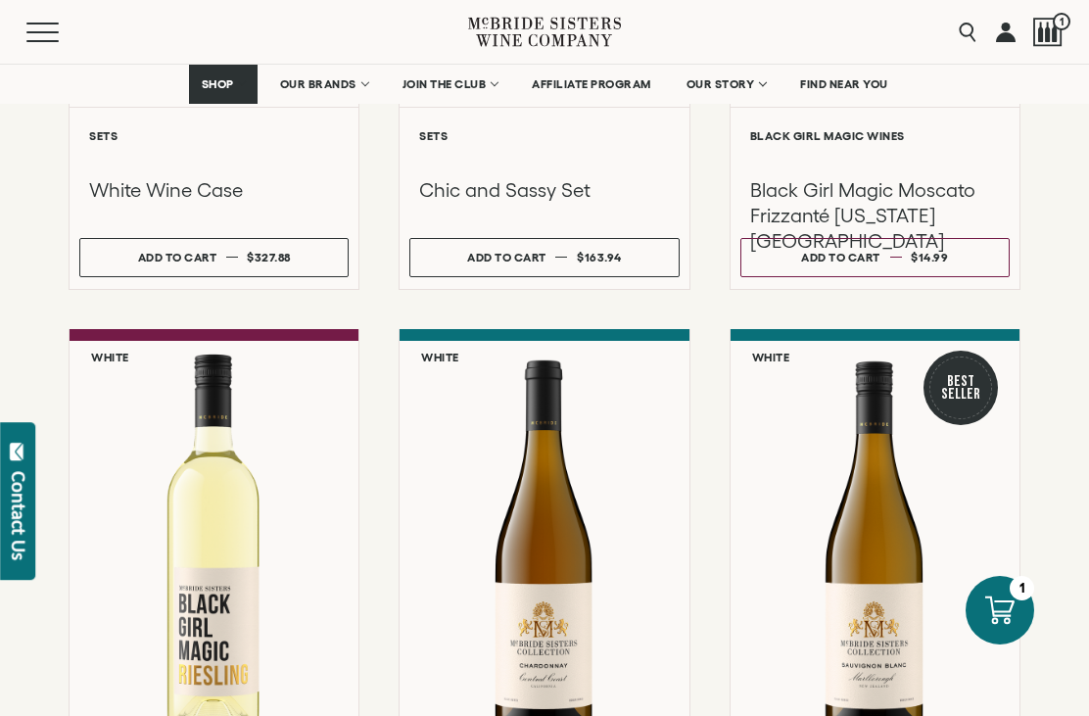
click at [896, 263] on button "Add to cart Regular price $14.99 Regular price Sale price $14.99 Unit price / p…" at bounding box center [874, 257] width 269 height 39
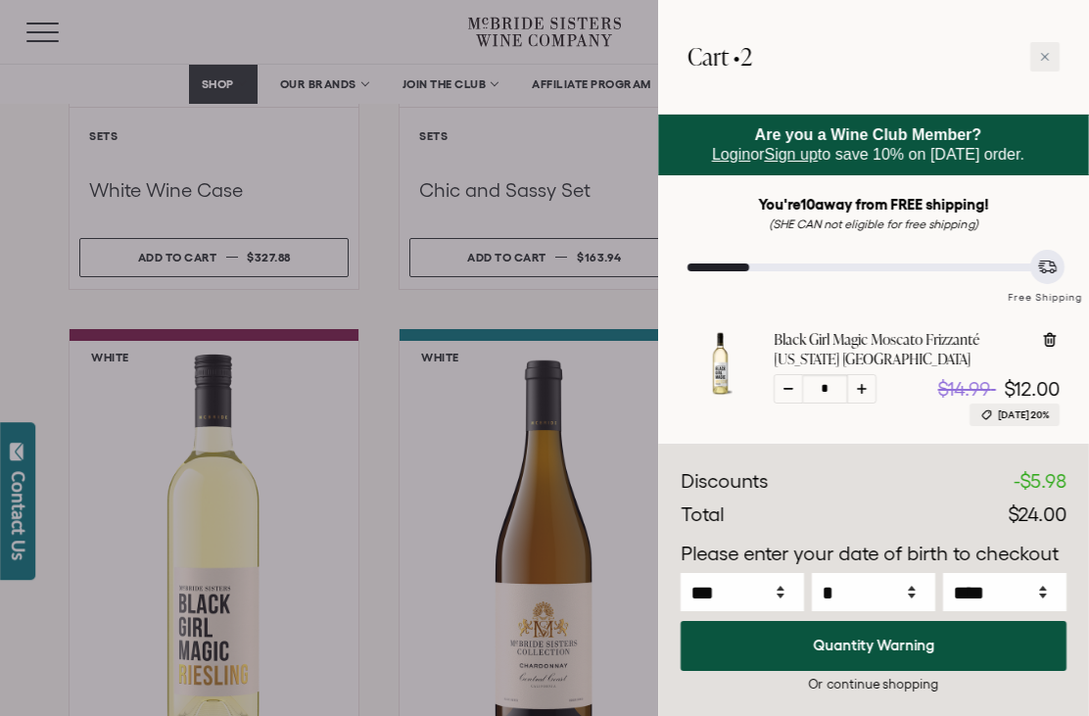
select select "****"
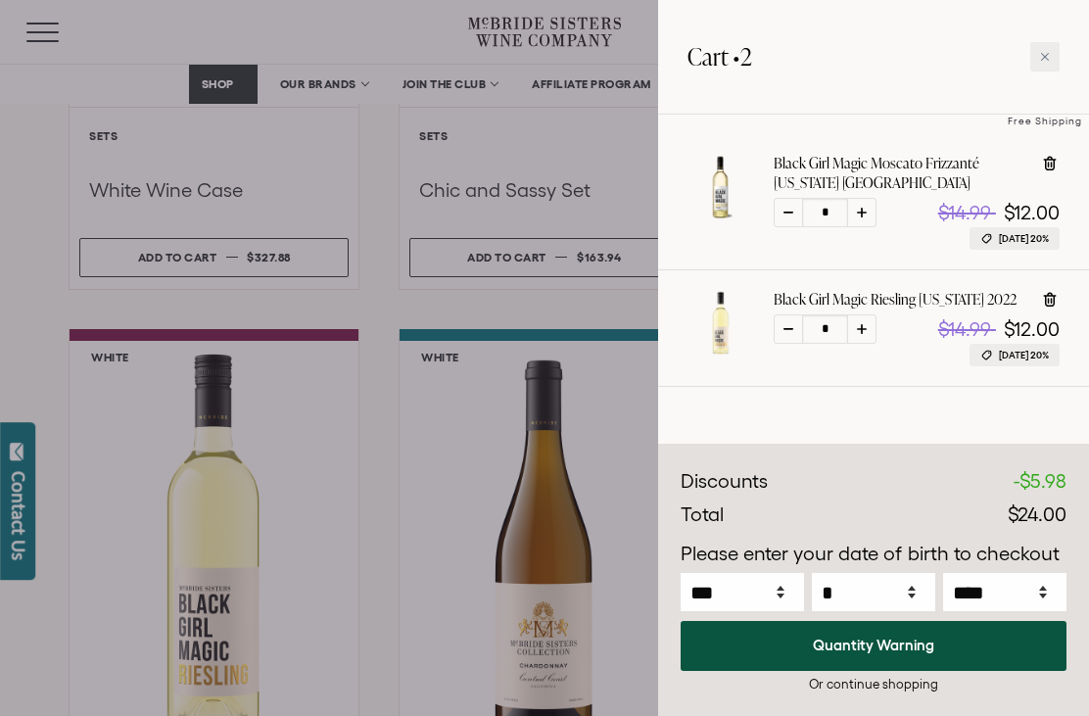
scroll to position [175, 0]
click at [1045, 66] on div at bounding box center [1044, 56] width 29 height 29
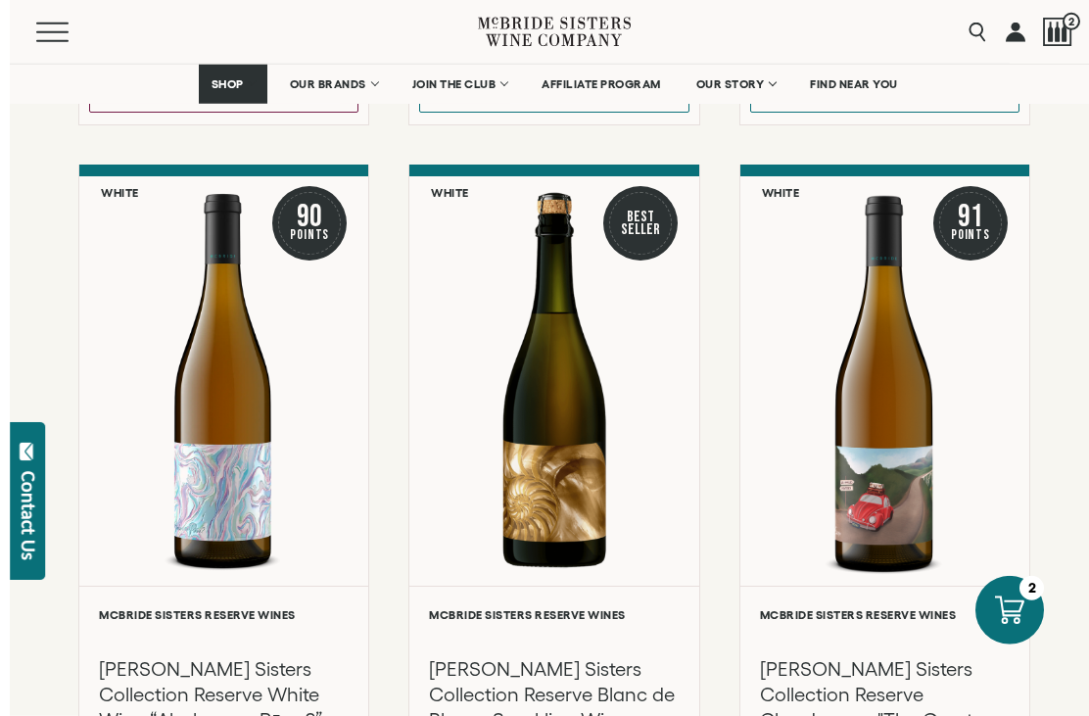
scroll to position [1547, 0]
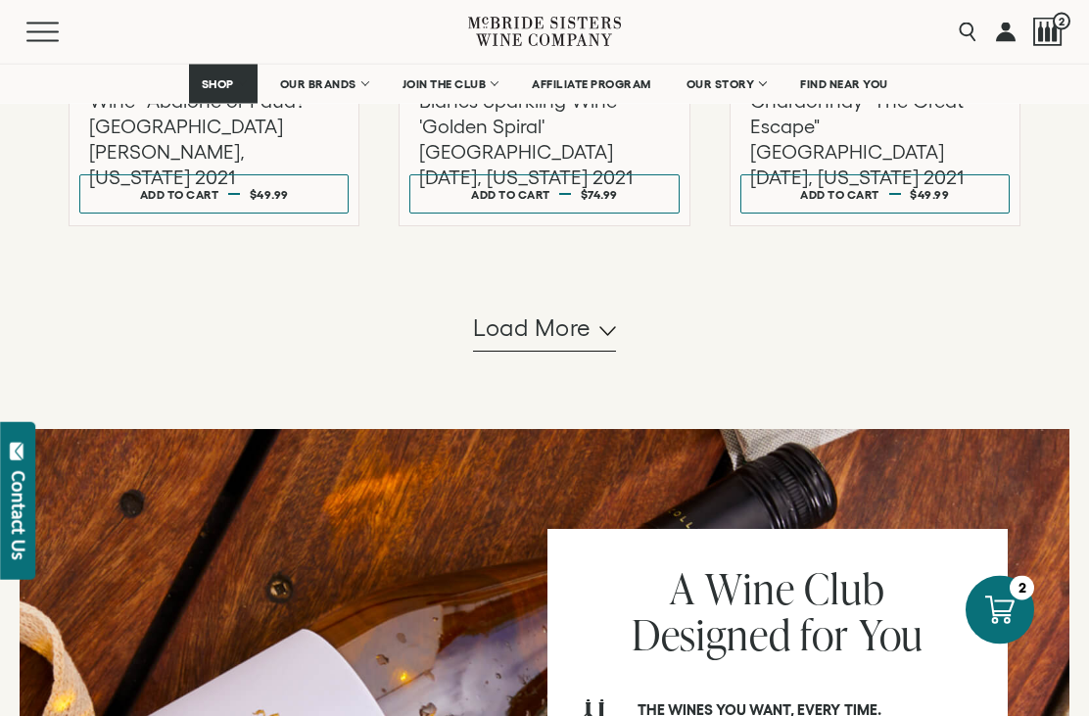
scroll to position [2164, 0]
click at [598, 349] on button "Load more" at bounding box center [544, 327] width 143 height 47
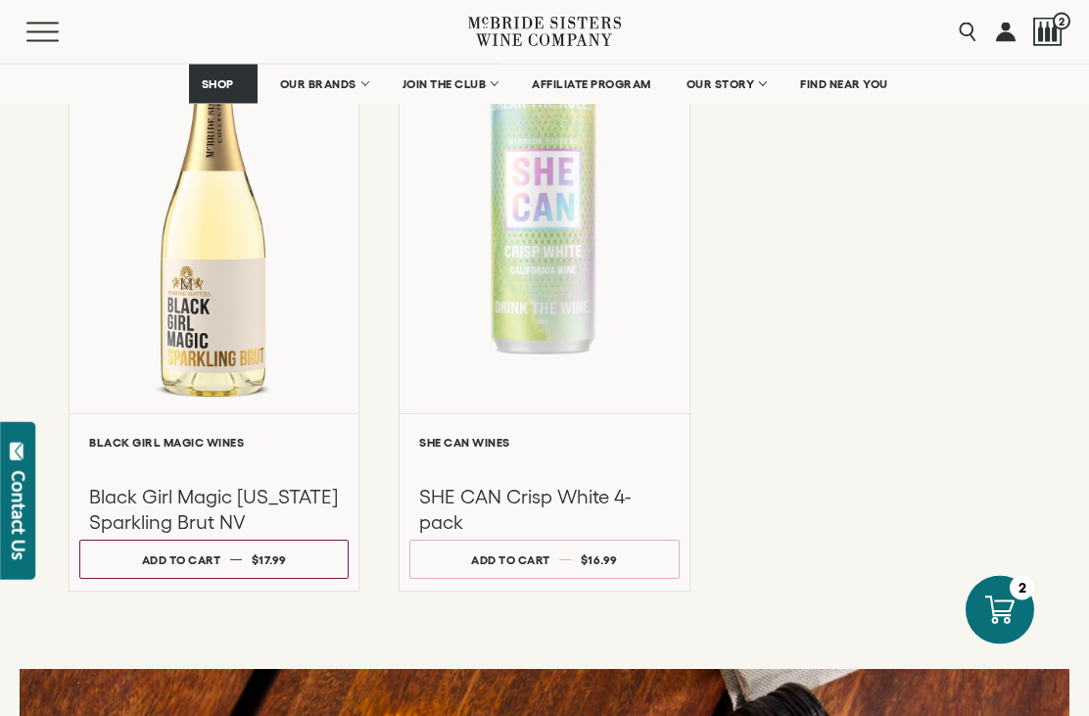
scroll to position [2438, 0]
click at [273, 574] on dd "$17.99" at bounding box center [269, 559] width 35 height 28
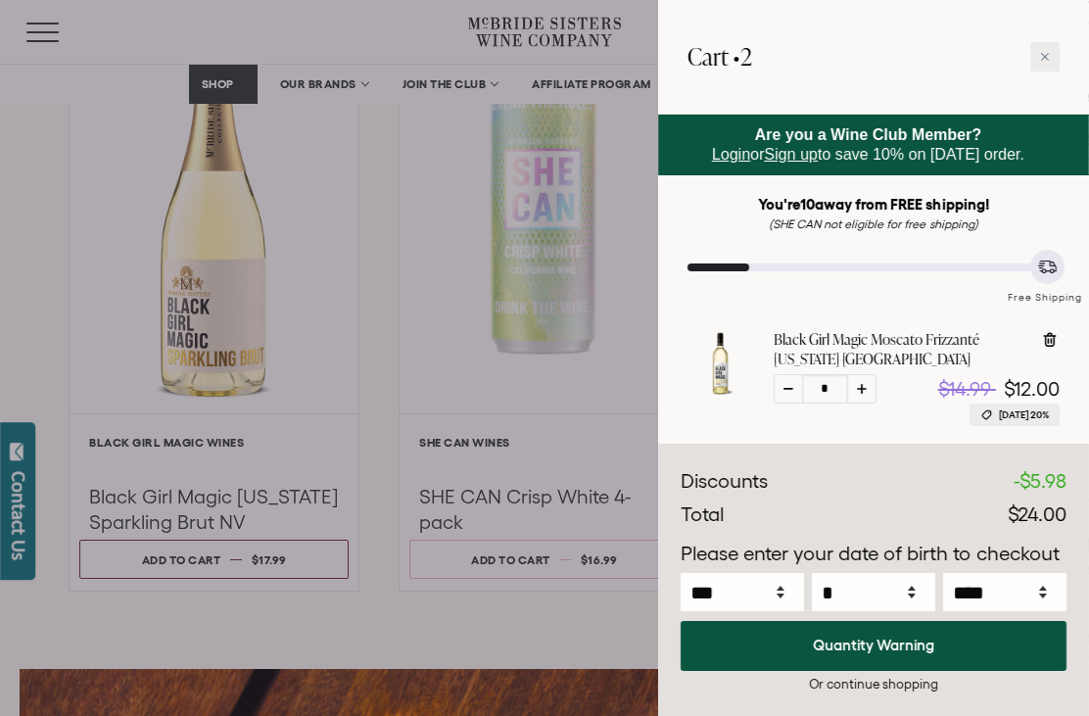
select select "****"
click at [870, 393] on div at bounding box center [861, 388] width 29 height 29
type input "*"
click at [1049, 63] on div at bounding box center [1044, 56] width 29 height 29
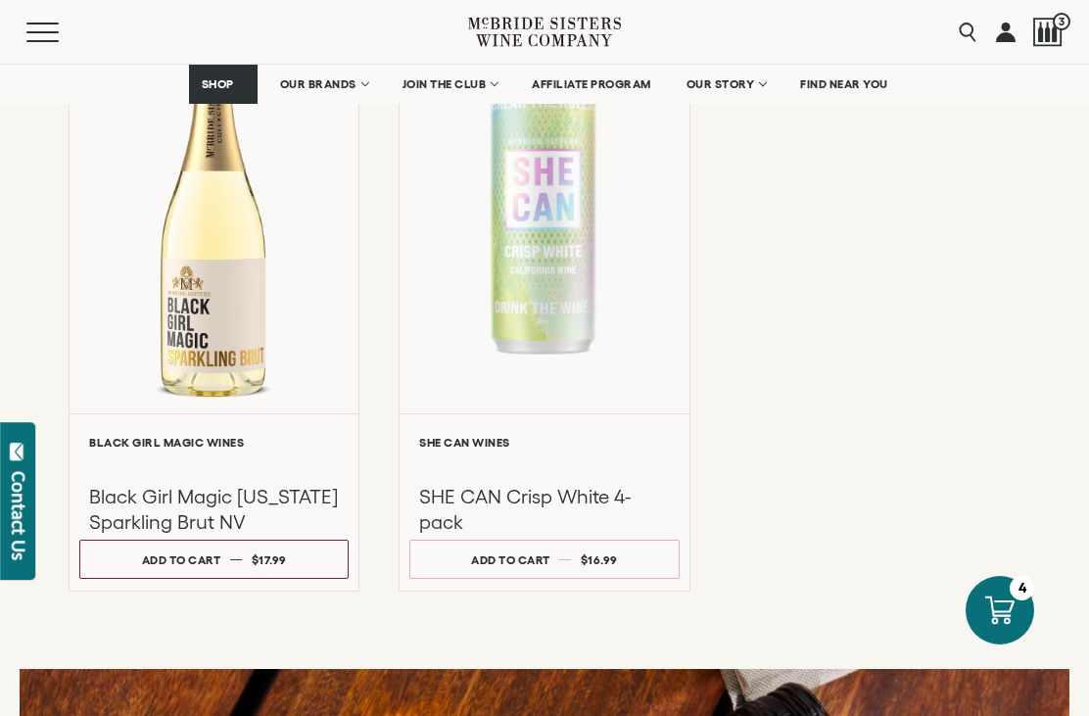
click at [605, 566] on span "$16.99" at bounding box center [599, 559] width 37 height 13
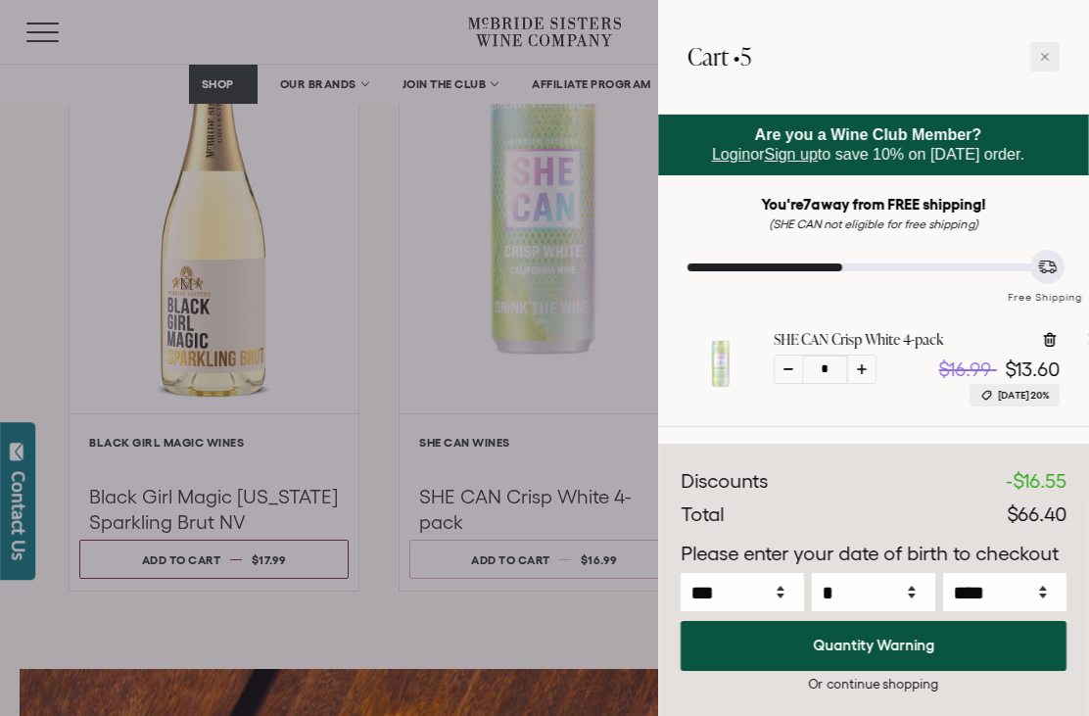
select select "****"
click at [1046, 67] on div at bounding box center [1044, 56] width 29 height 29
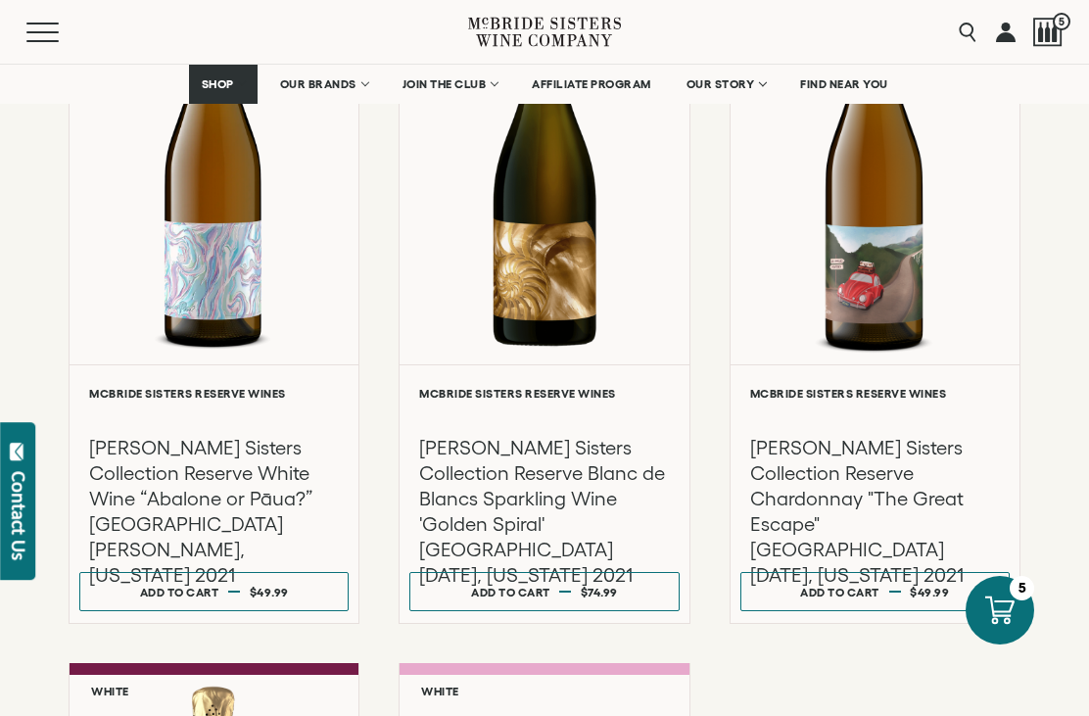
scroll to position [1765, 0]
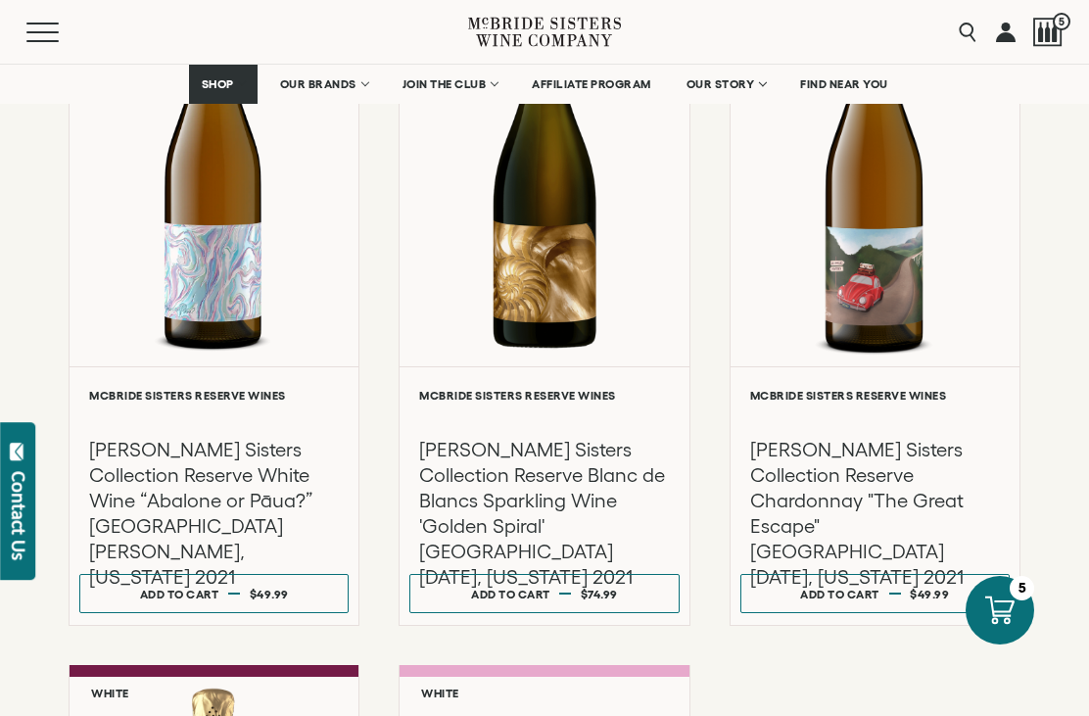
click at [32, 37] on button "Menu" at bounding box center [61, 33] width 70 height 20
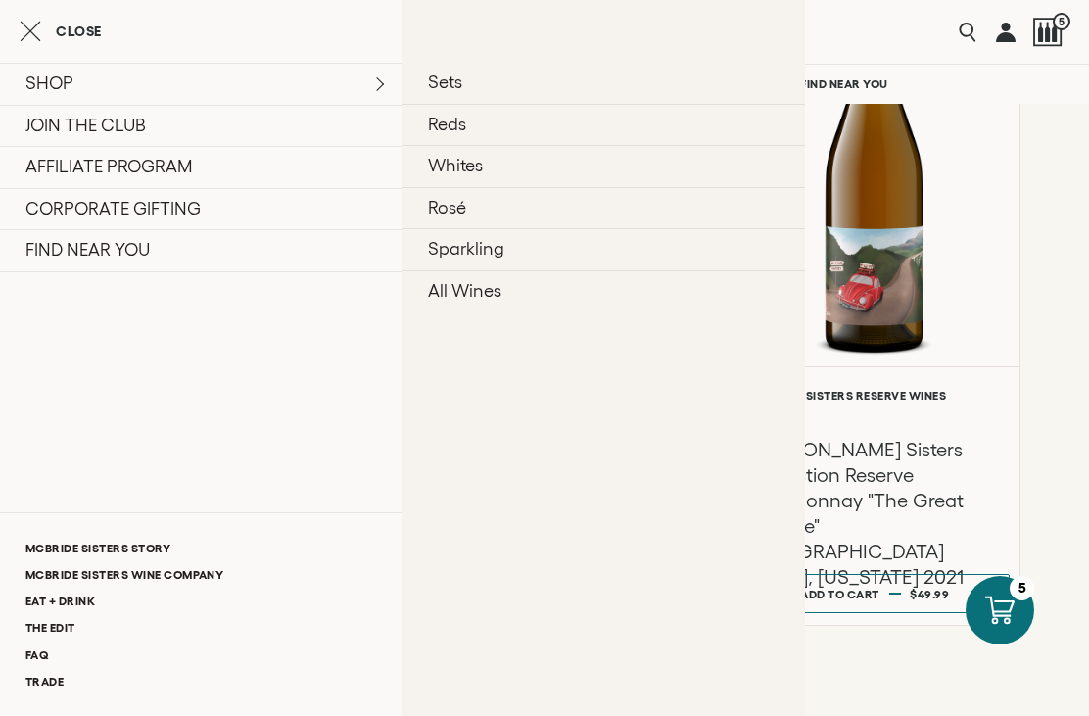
click at [488, 251] on link "Sparkling" at bounding box center [603, 249] width 402 height 42
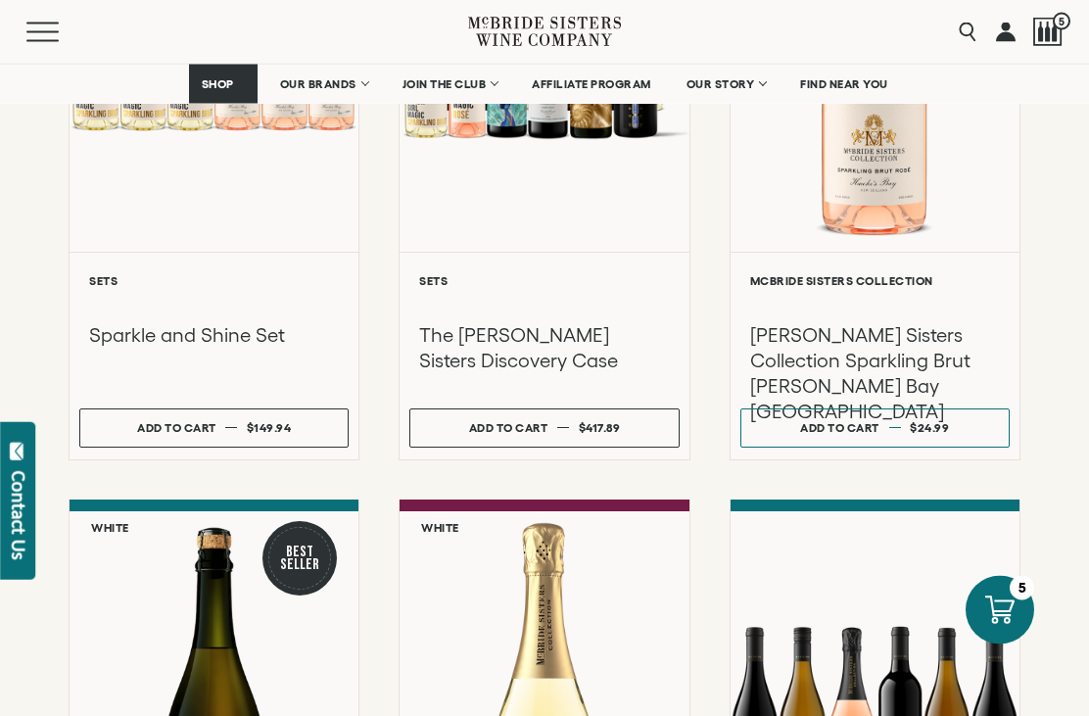
scroll to position [542, 0]
click at [908, 429] on button "Add to cart Regular price $24.99 Regular price Sale price $24.99 Unit price / p…" at bounding box center [874, 427] width 269 height 39
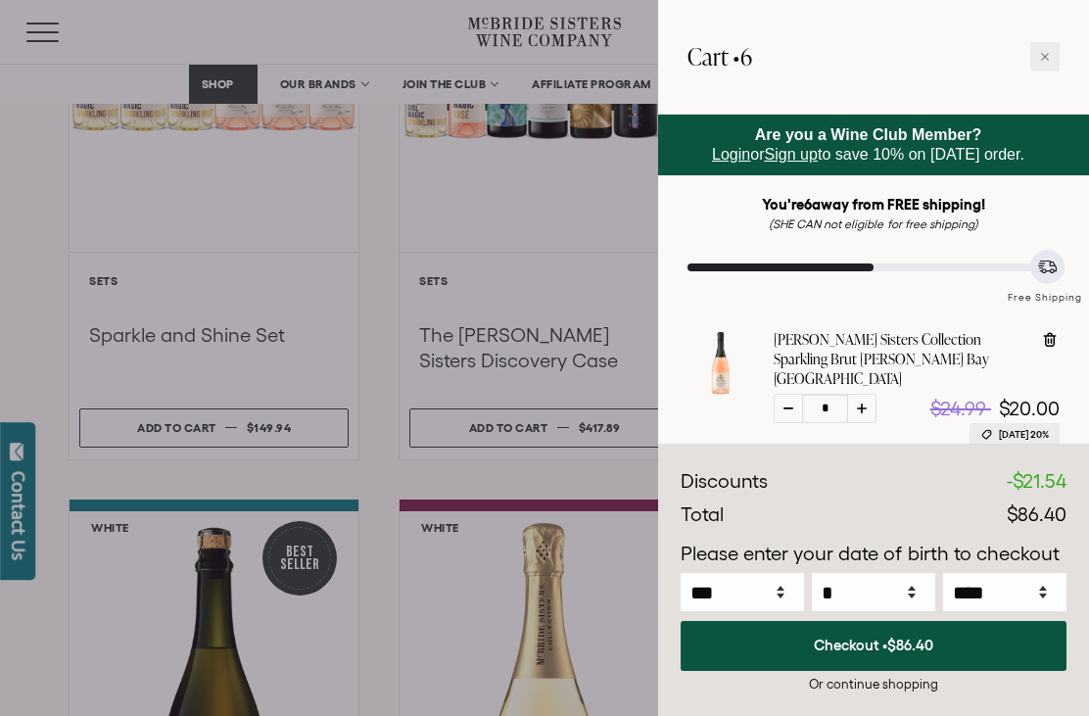
select select "****"
click at [1045, 66] on div at bounding box center [1044, 56] width 29 height 29
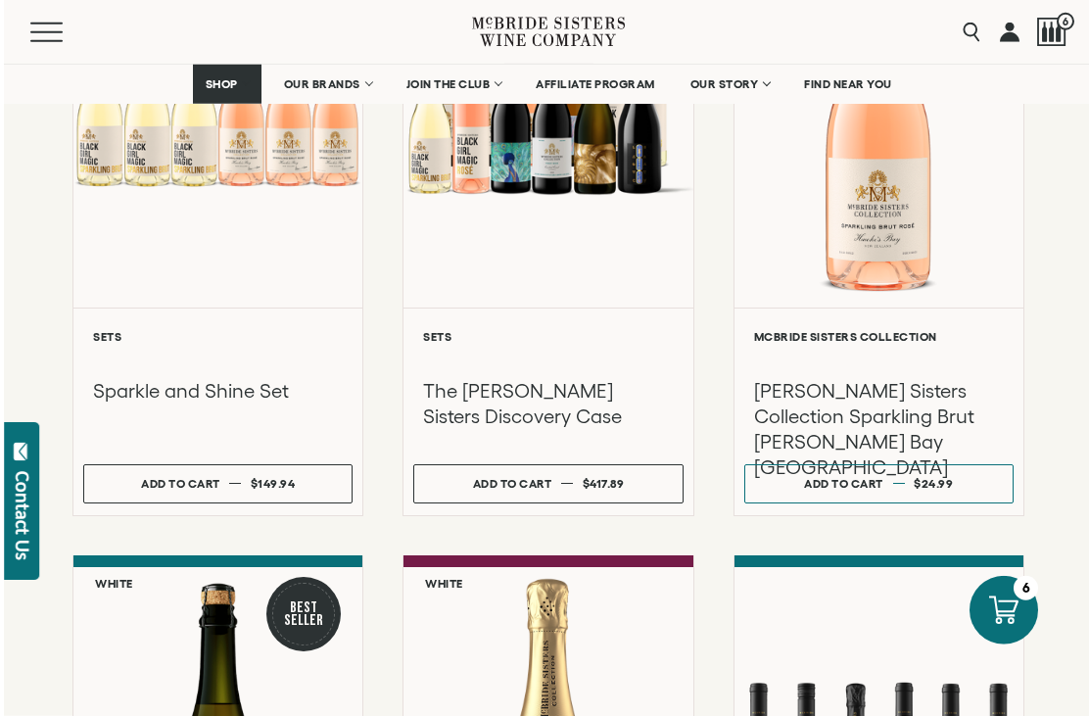
scroll to position [439, 0]
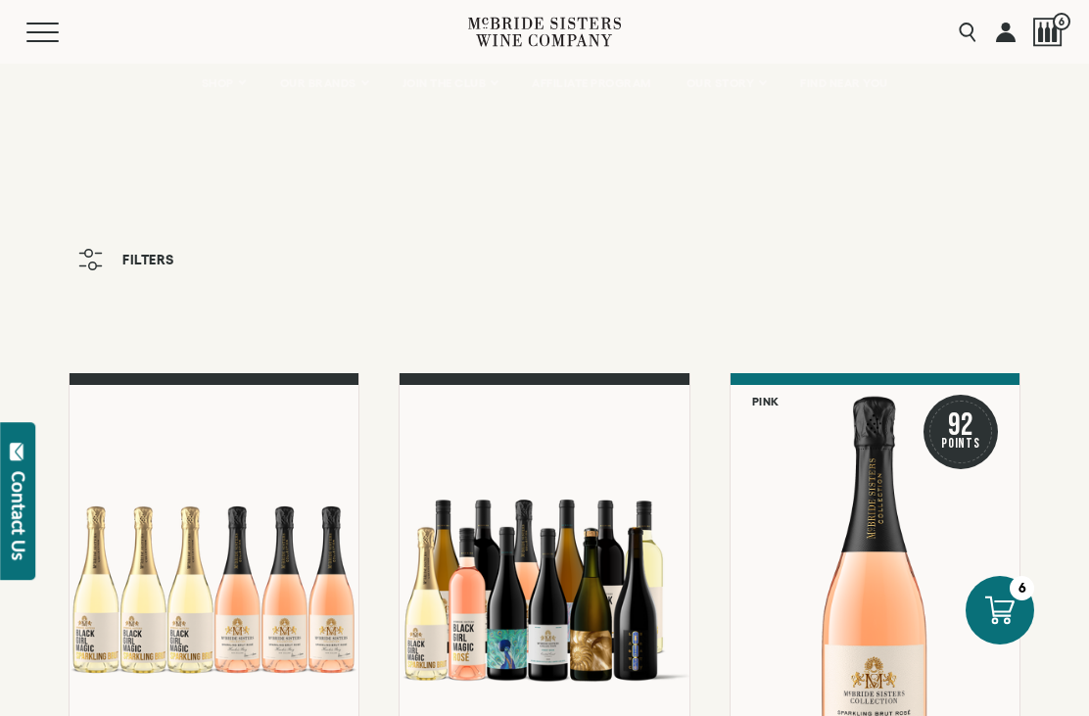
click at [46, 40] on span "Mobile Menu Trigger" at bounding box center [42, 41] width 32 height 2
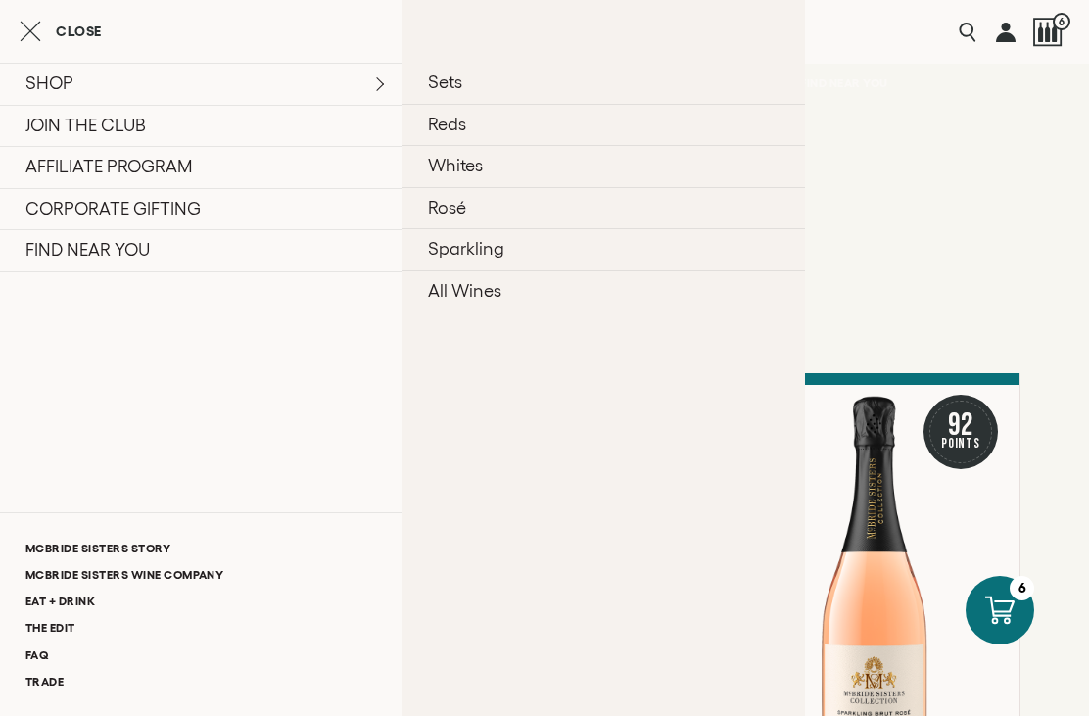
click at [479, 209] on link "Rosé" at bounding box center [603, 208] width 402 height 42
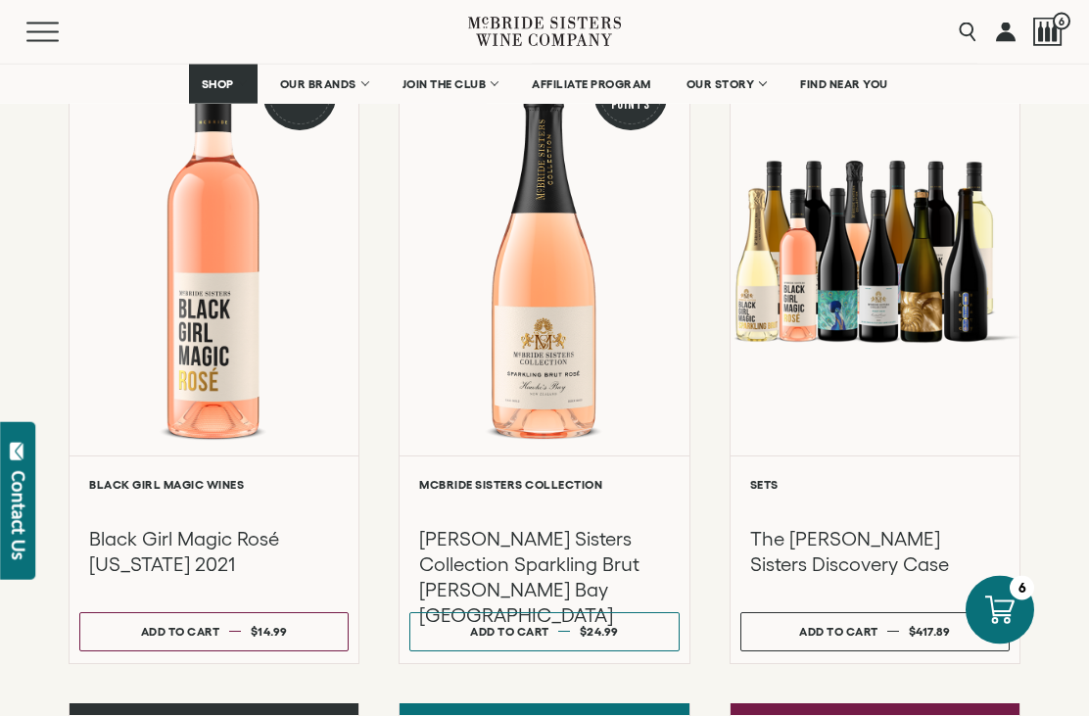
scroll to position [339, 0]
click at [266, 633] on span "$14.99" at bounding box center [269, 631] width 37 height 13
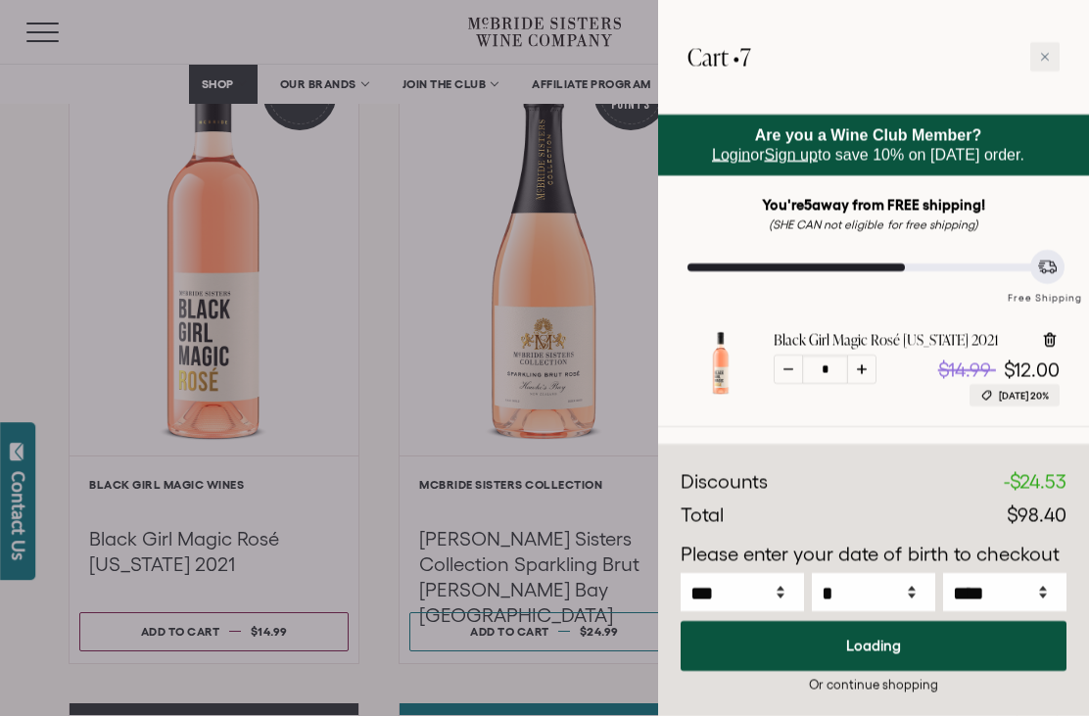
select select "****"
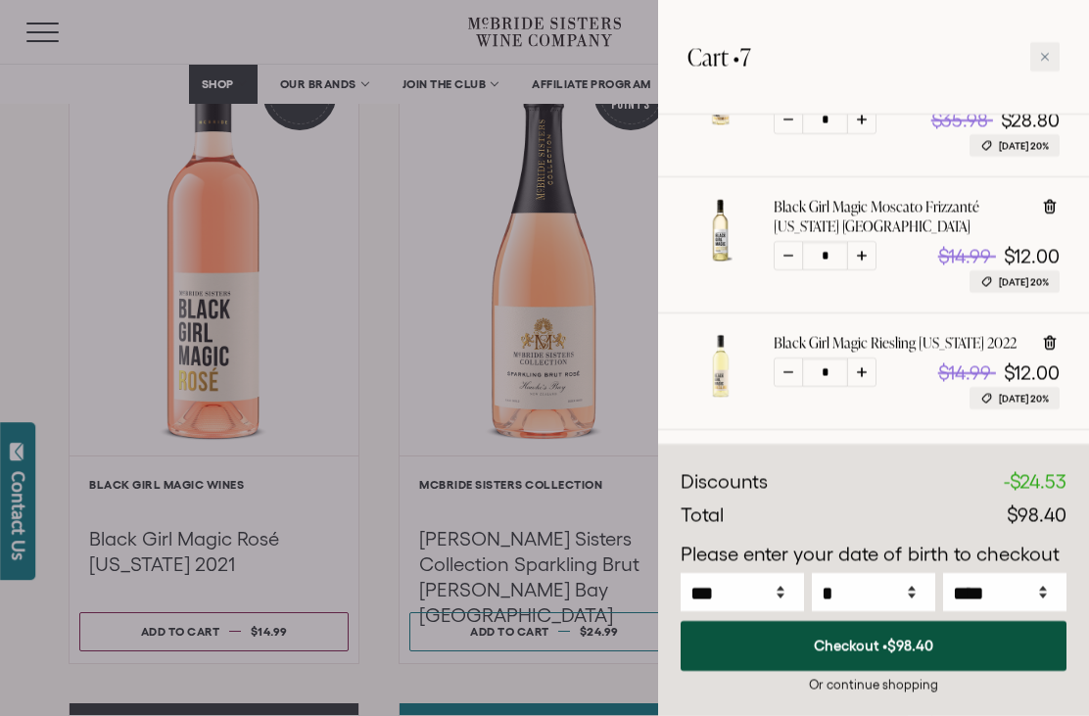
scroll to position [664, 0]
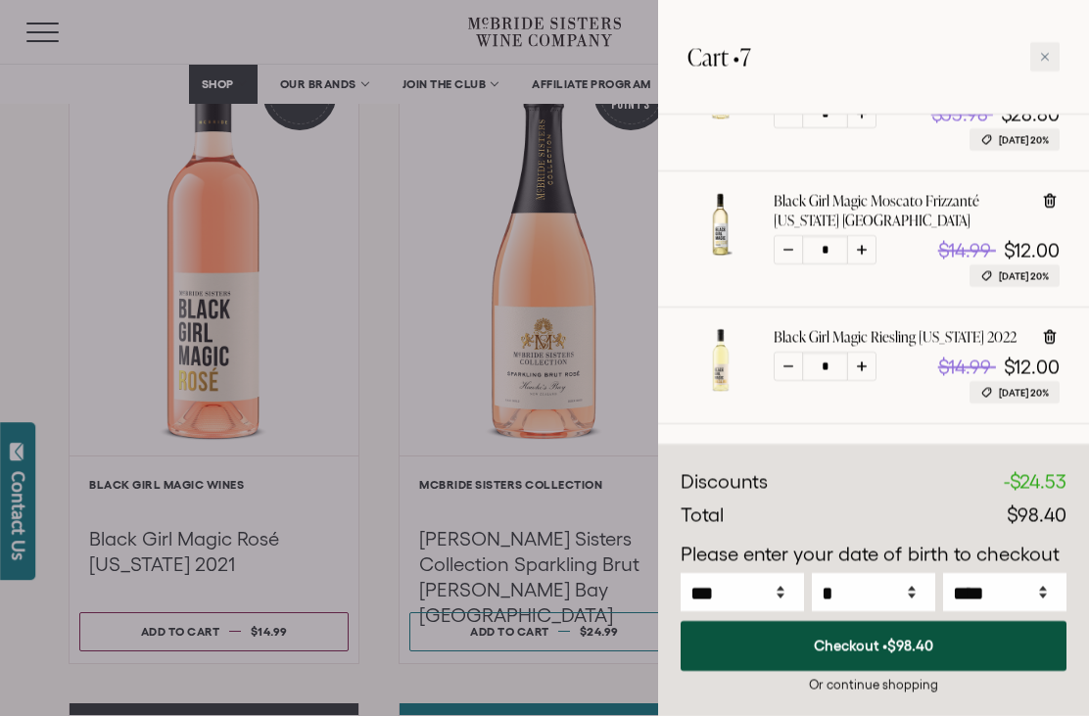
click at [861, 361] on icon at bounding box center [862, 366] width 10 height 10
type input "*"
select select "****"
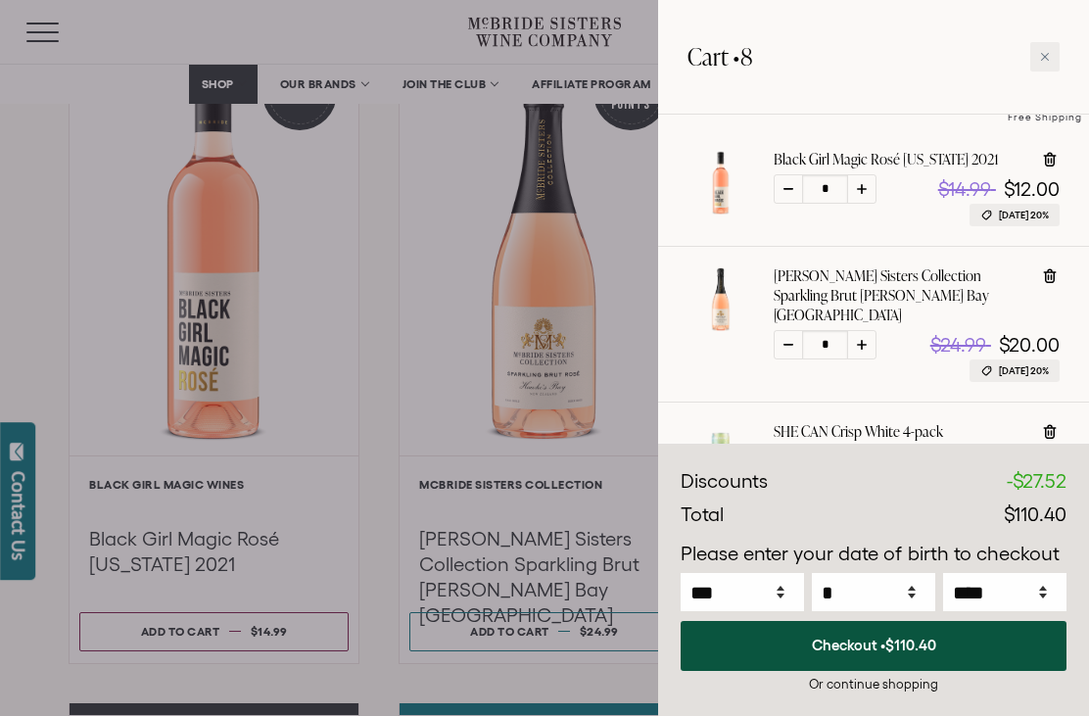
scroll to position [183, 0]
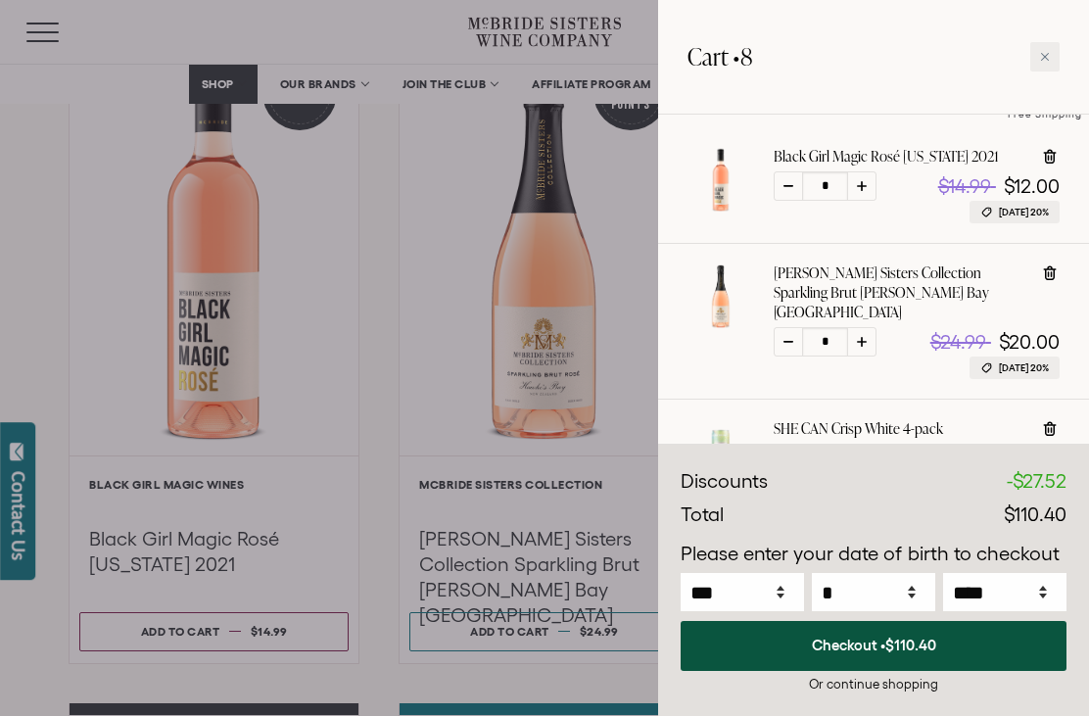
click at [790, 196] on div at bounding box center [787, 185] width 29 height 29
type input "*"
select select "****"
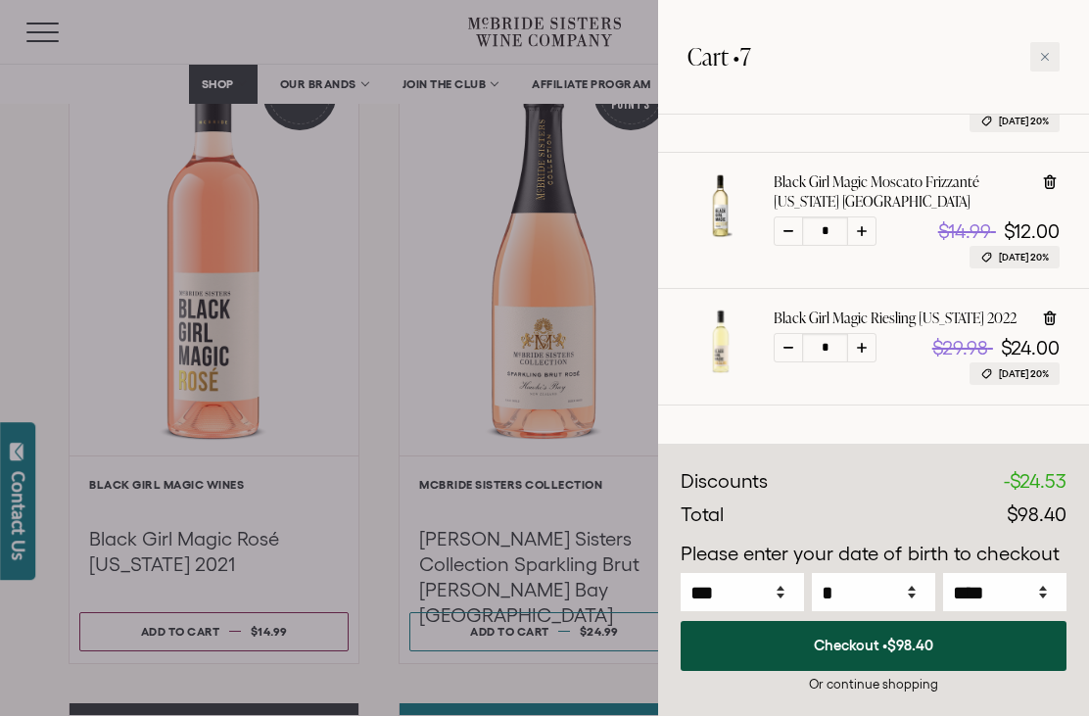
scroll to position [564, 0]
click at [936, 648] on button "Checkout • $98.40" at bounding box center [873, 646] width 386 height 50
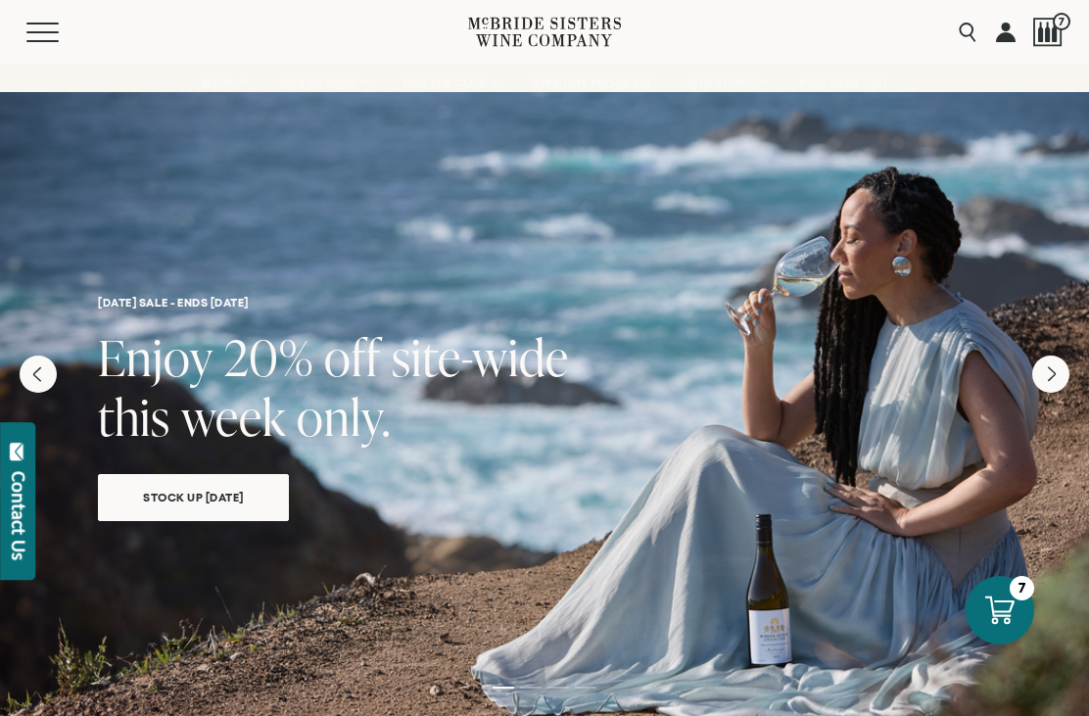
click at [1009, 617] on icon at bounding box center [999, 610] width 29 height 28
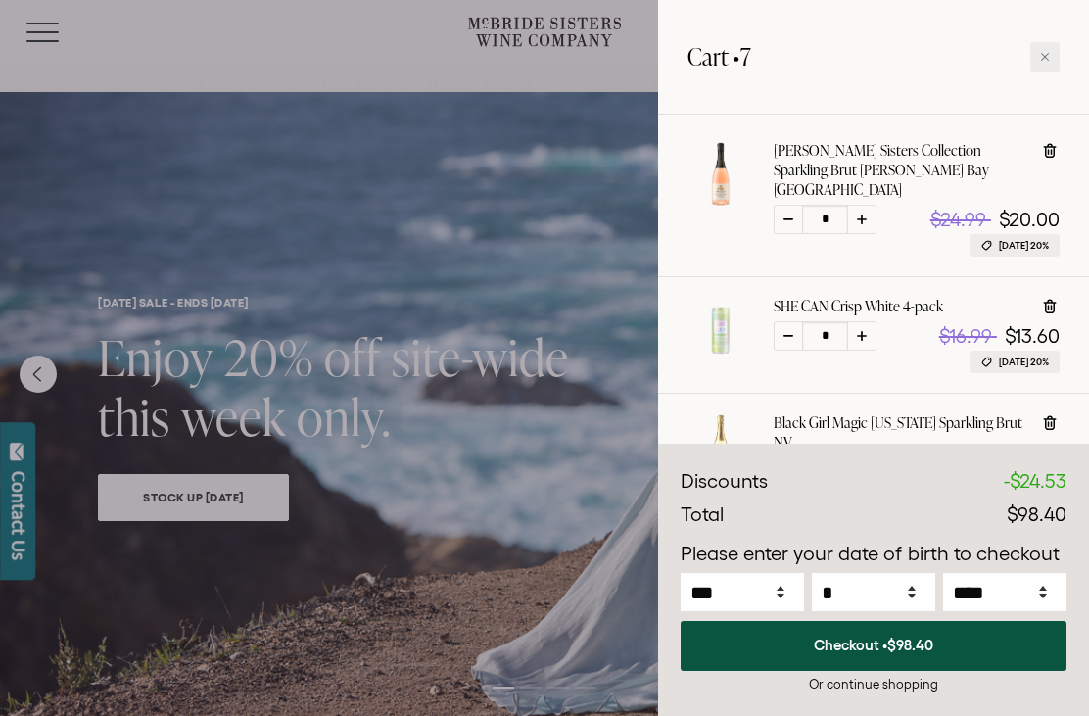
scroll to position [190, 0]
click at [791, 324] on div at bounding box center [787, 334] width 29 height 29
type input "*"
select select "****"
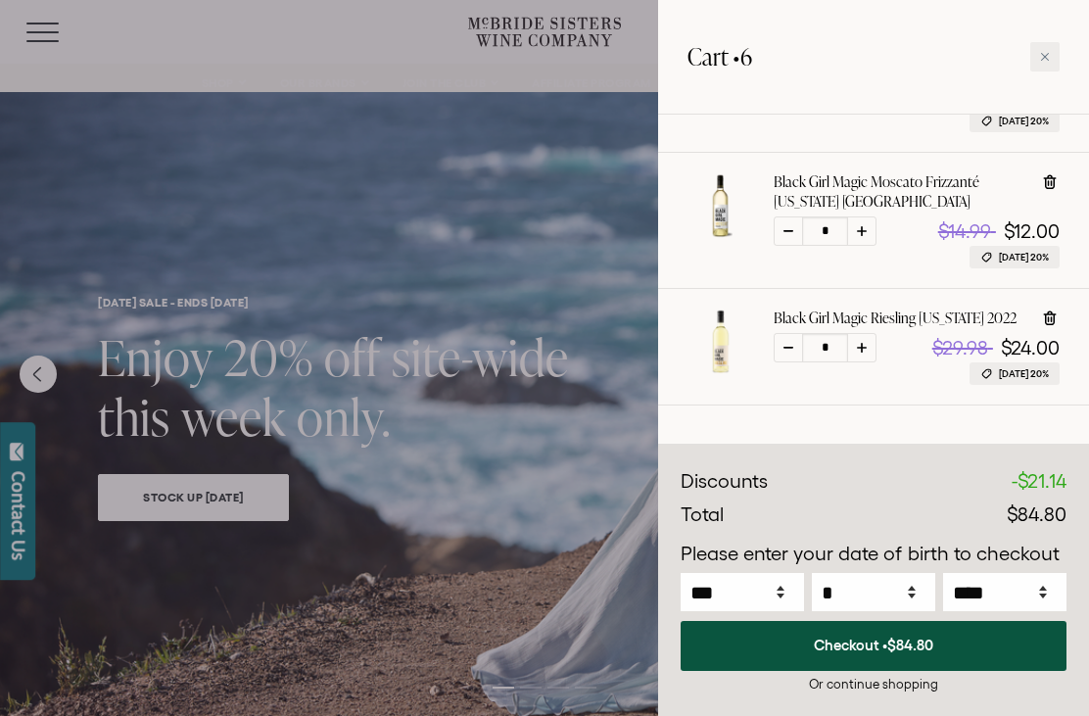
scroll to position [447, 0]
click at [913, 655] on button "Checkout • $84.80" at bounding box center [873, 646] width 386 height 50
